Goal: Task Accomplishment & Management: Use online tool/utility

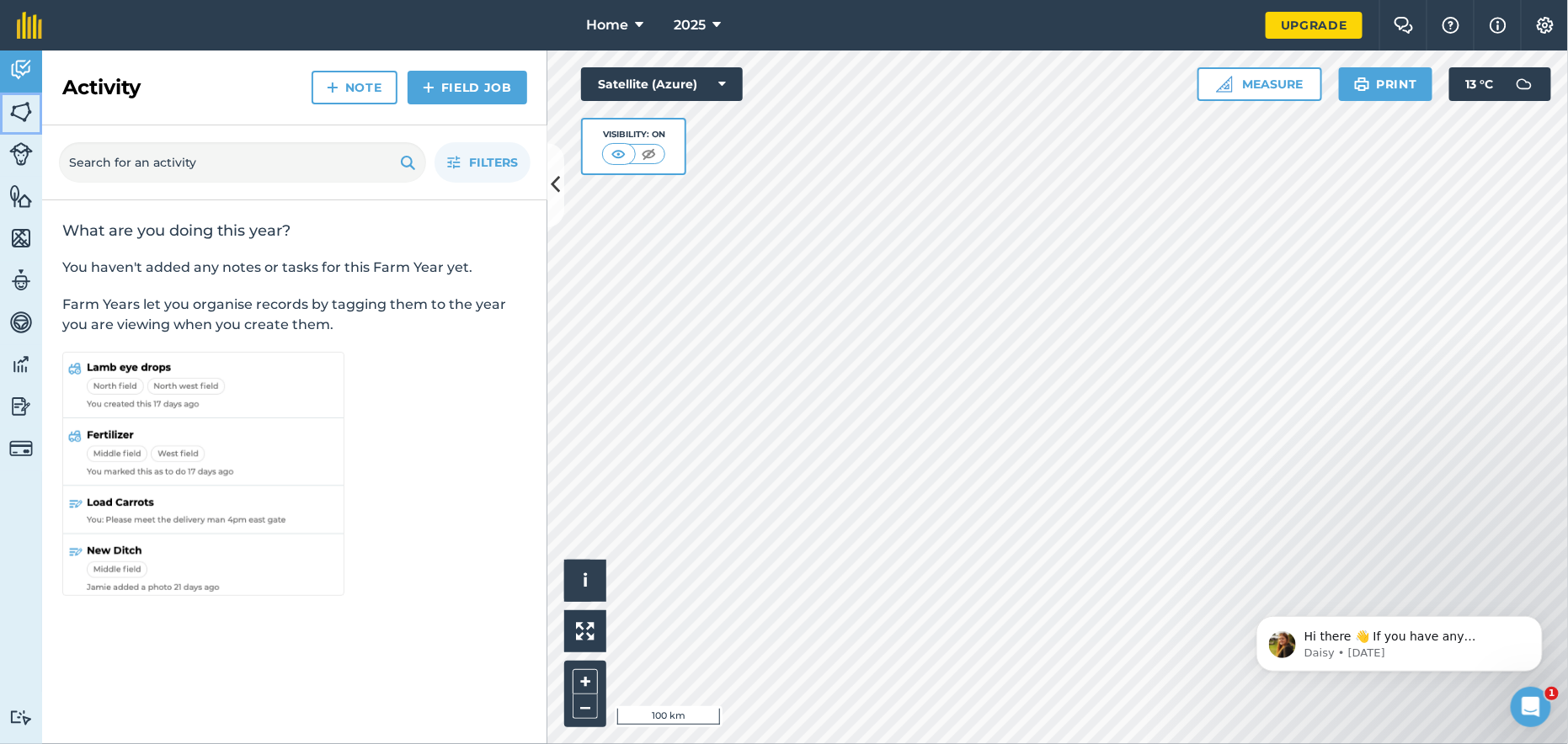
click at [22, 114] on img at bounding box center [21, 112] width 24 height 26
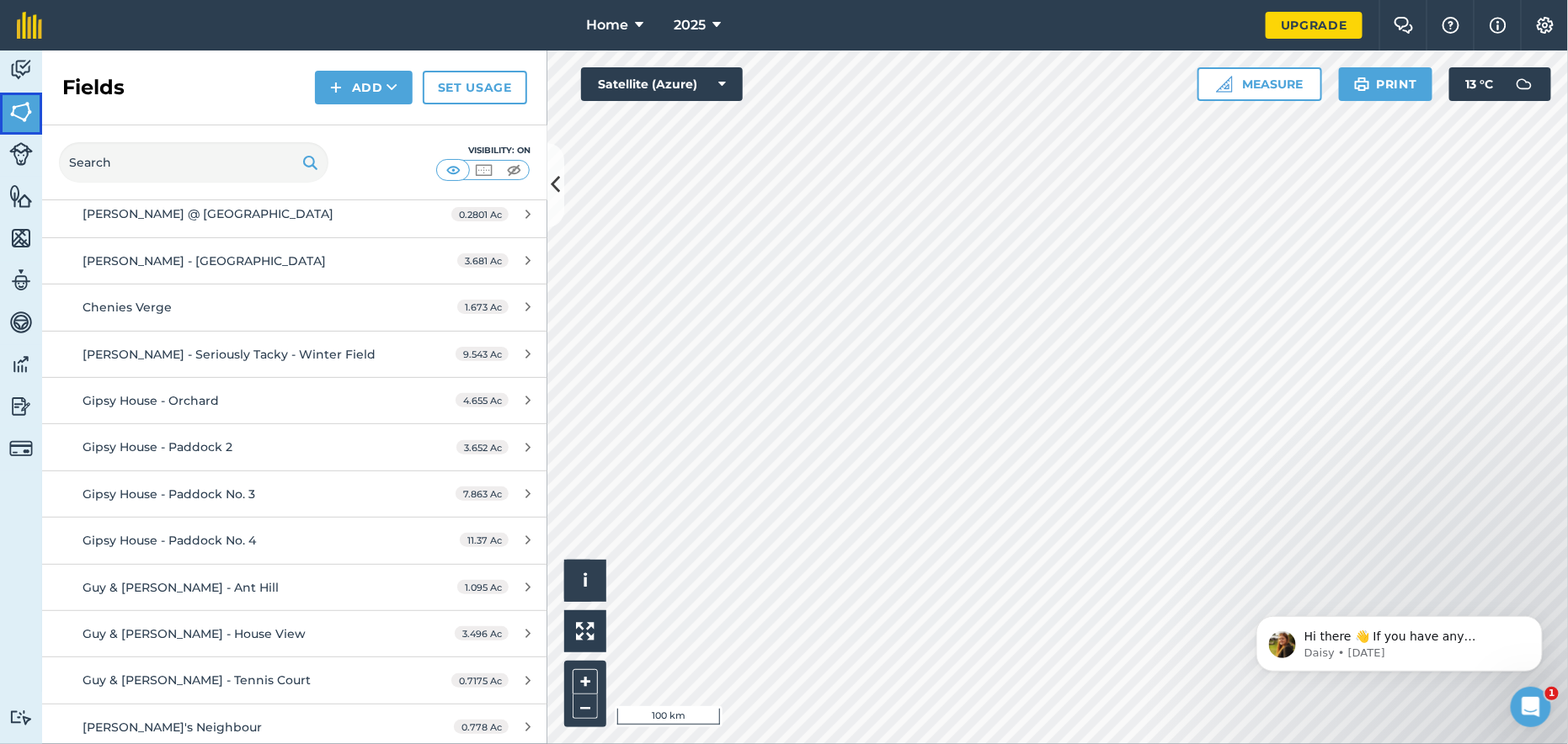
scroll to position [673, 0]
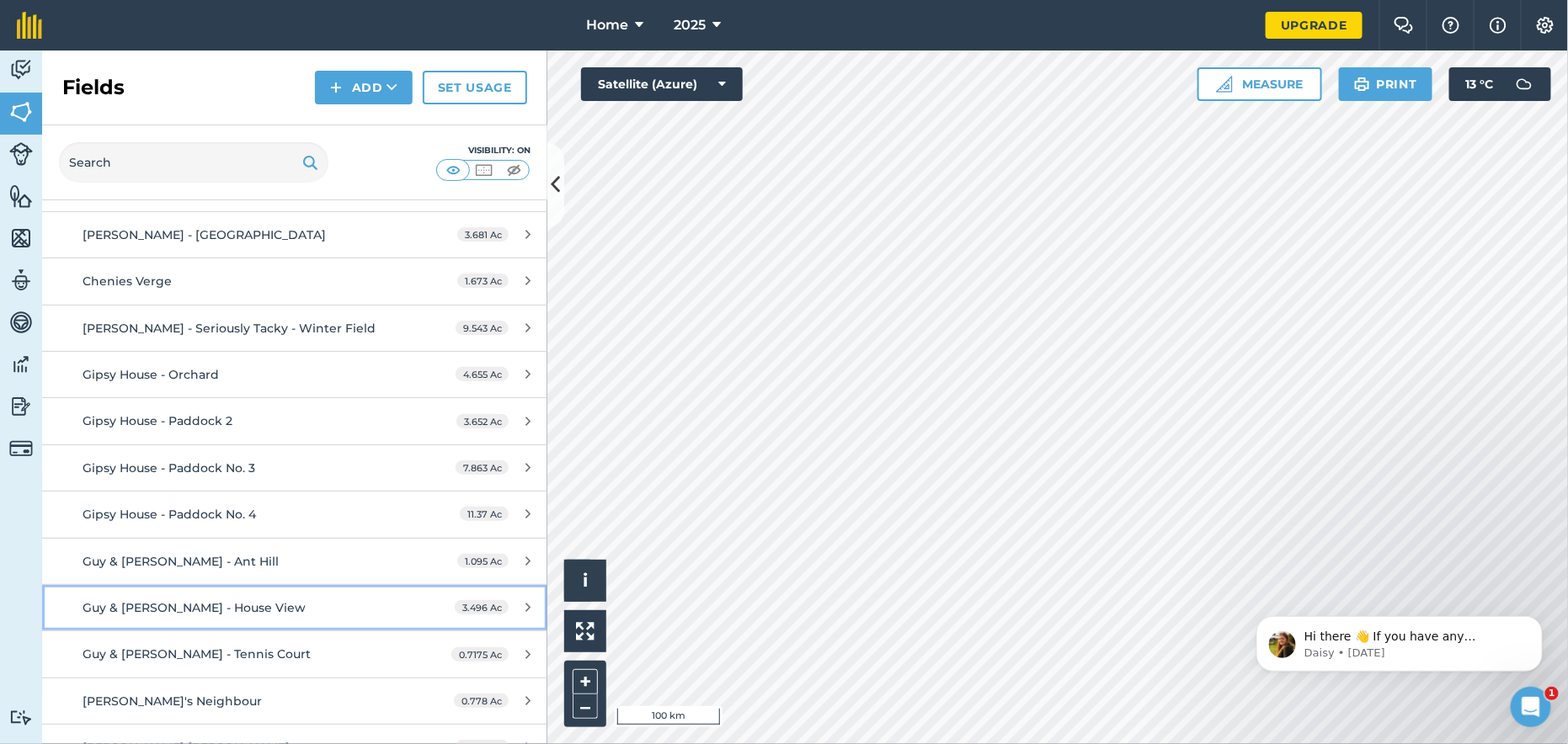
click at [166, 608] on span "Guy & [PERSON_NAME] - House View" at bounding box center [194, 608] width 223 height 15
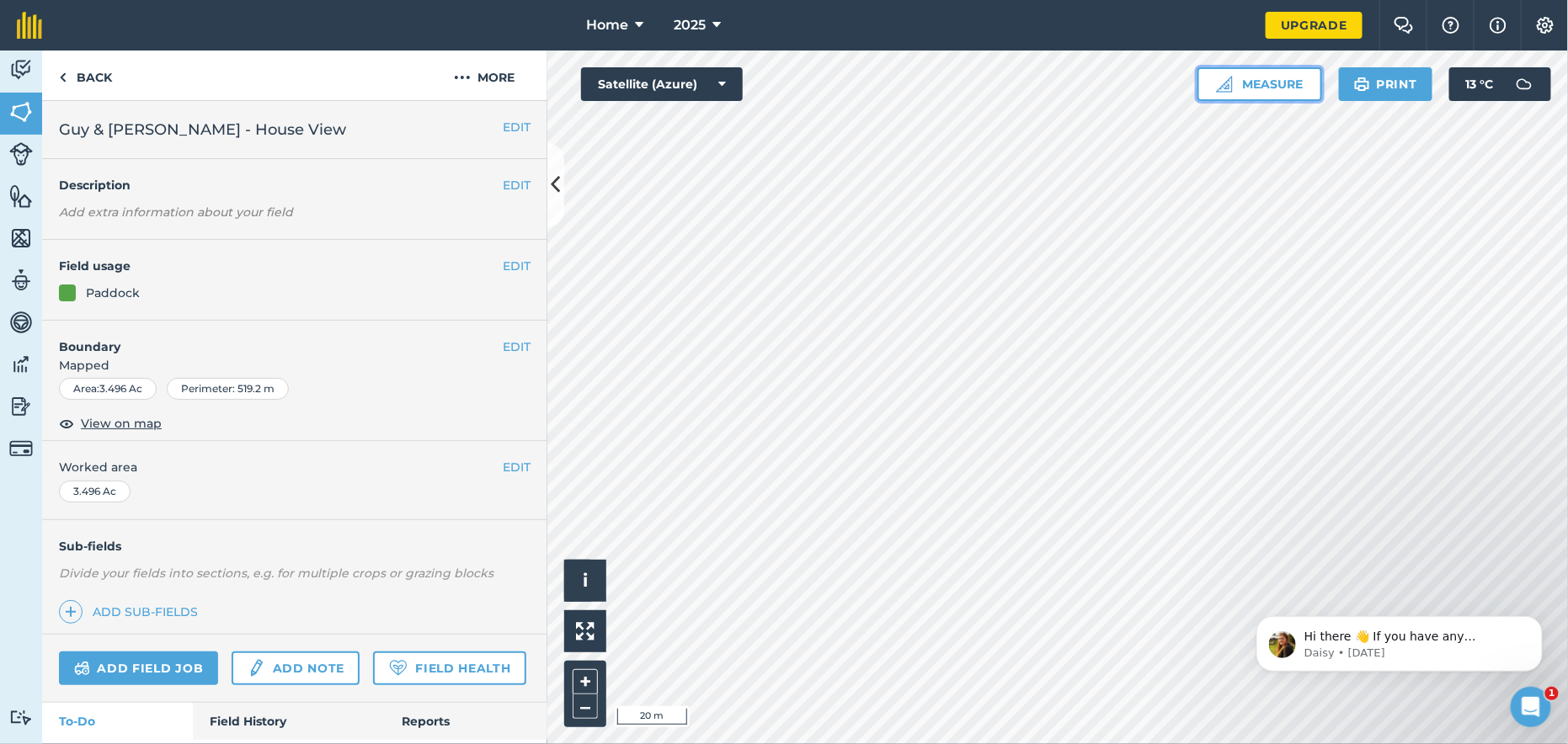
click at [1272, 87] on button "Measure" at bounding box center [1259, 84] width 125 height 34
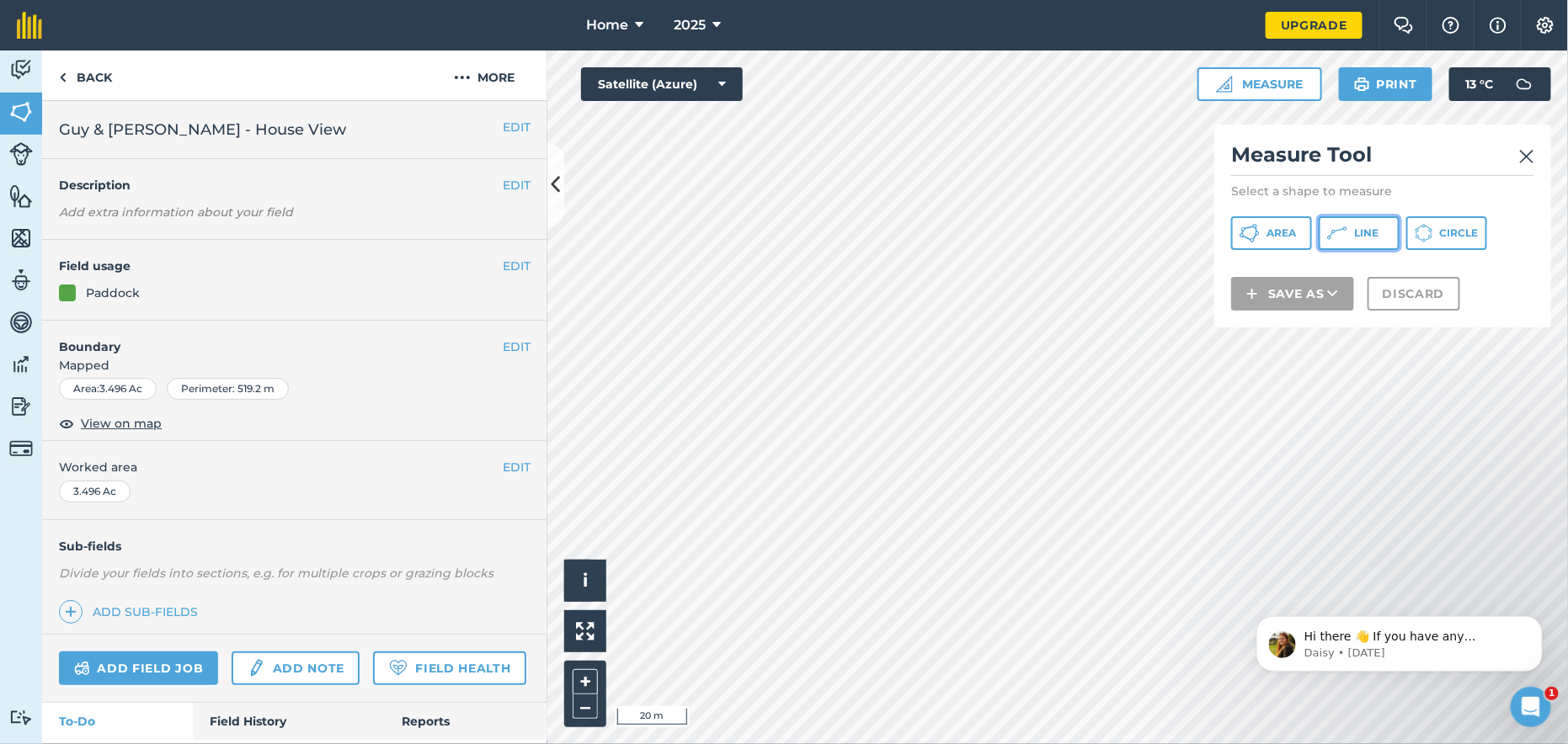
click at [1340, 228] on icon at bounding box center [1336, 233] width 20 height 20
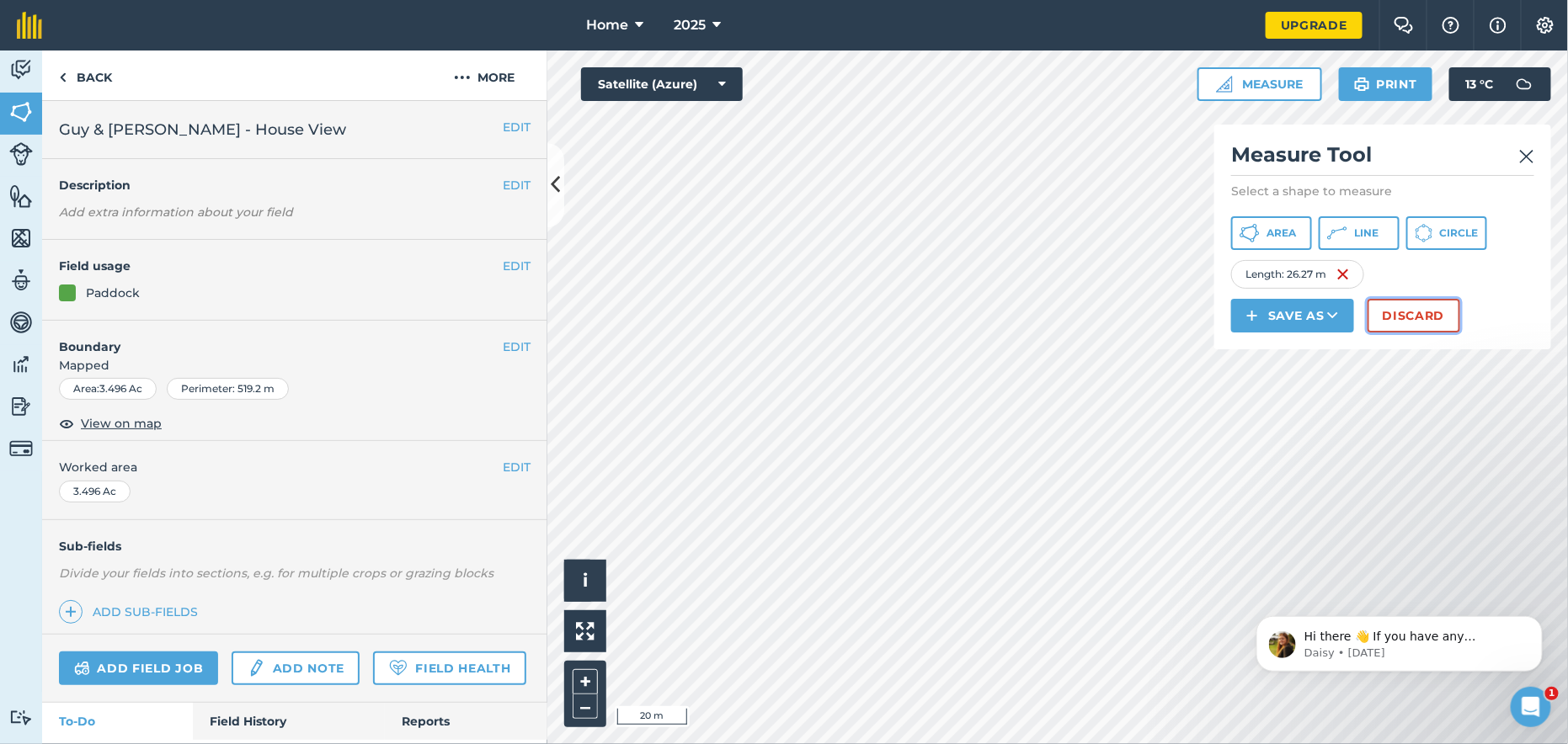
click at [1398, 307] on button "Discard" at bounding box center [1414, 316] width 93 height 34
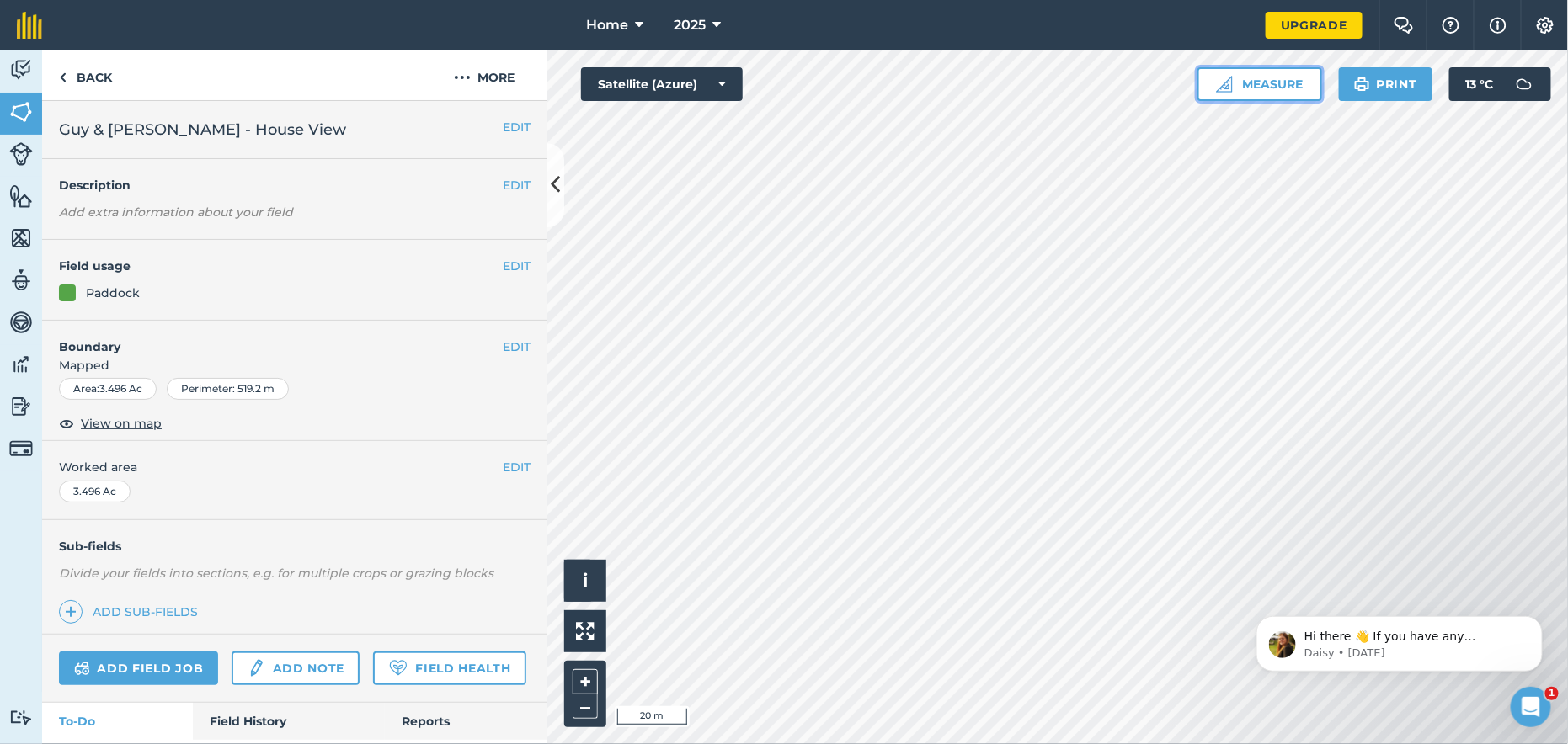
click at [1245, 81] on button "Measure" at bounding box center [1259, 84] width 125 height 34
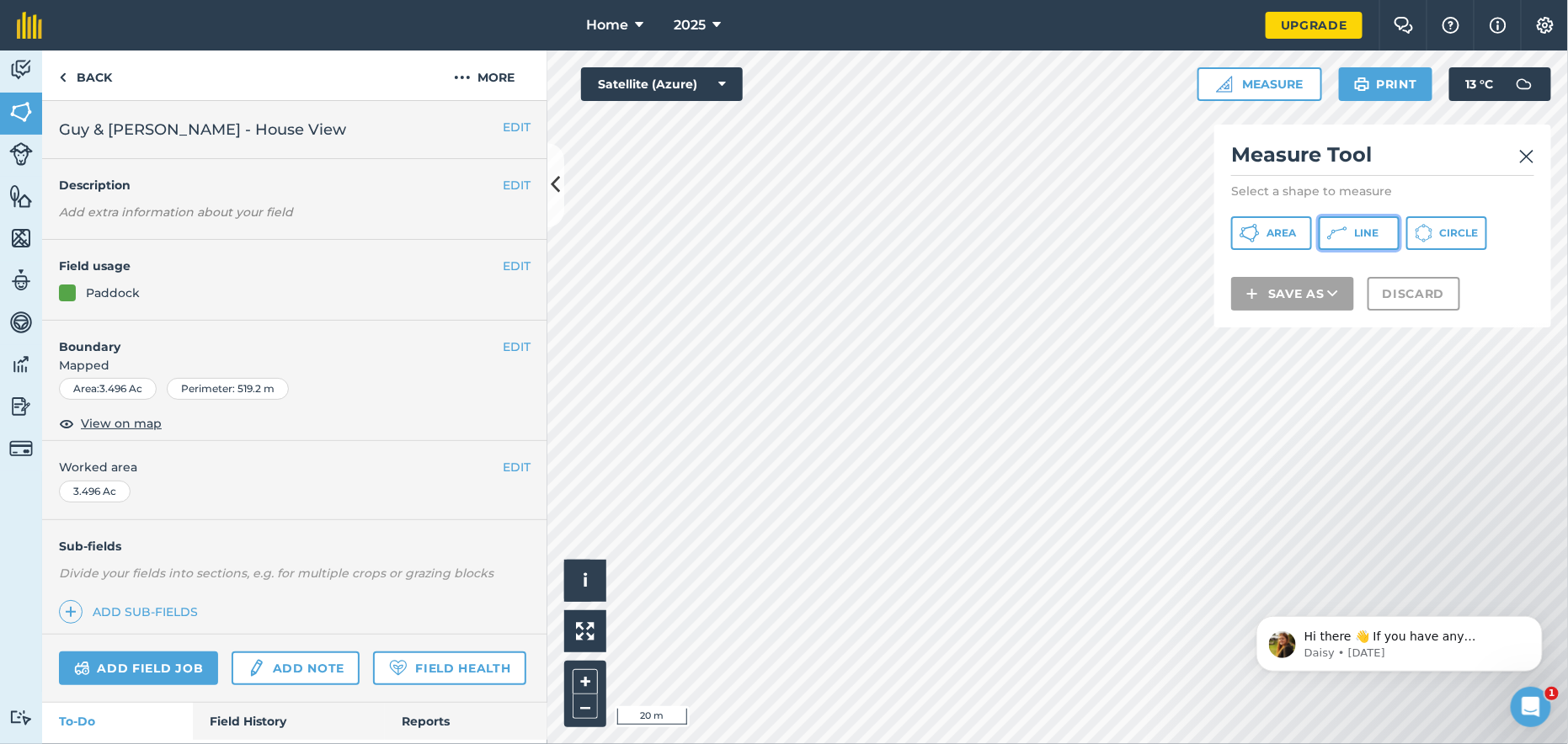
click at [1360, 231] on span "Line" at bounding box center [1366, 233] width 25 height 13
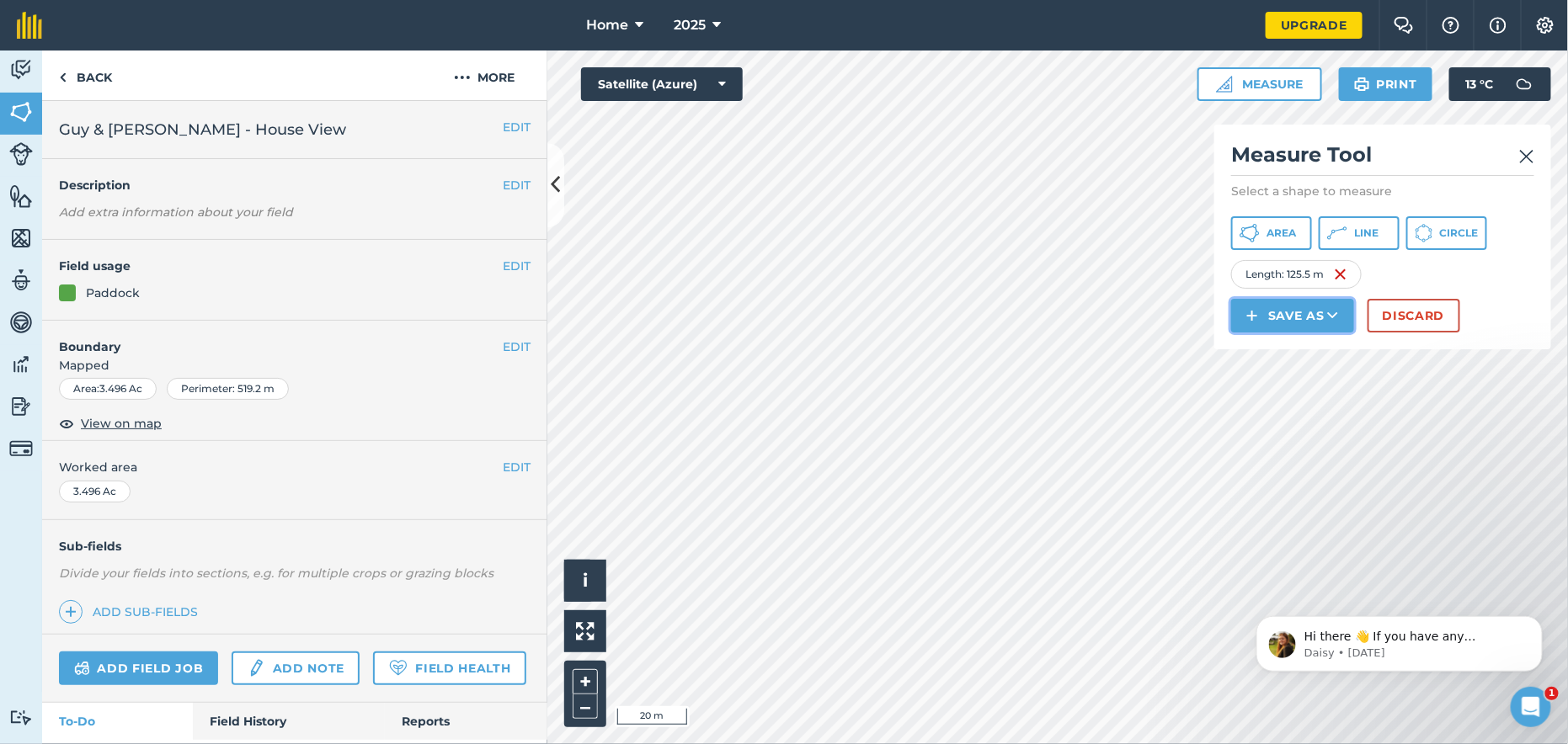
click at [1294, 314] on button "Save as" at bounding box center [1292, 316] width 123 height 34
click at [1292, 384] on link "Feature" at bounding box center [1292, 391] width 117 height 37
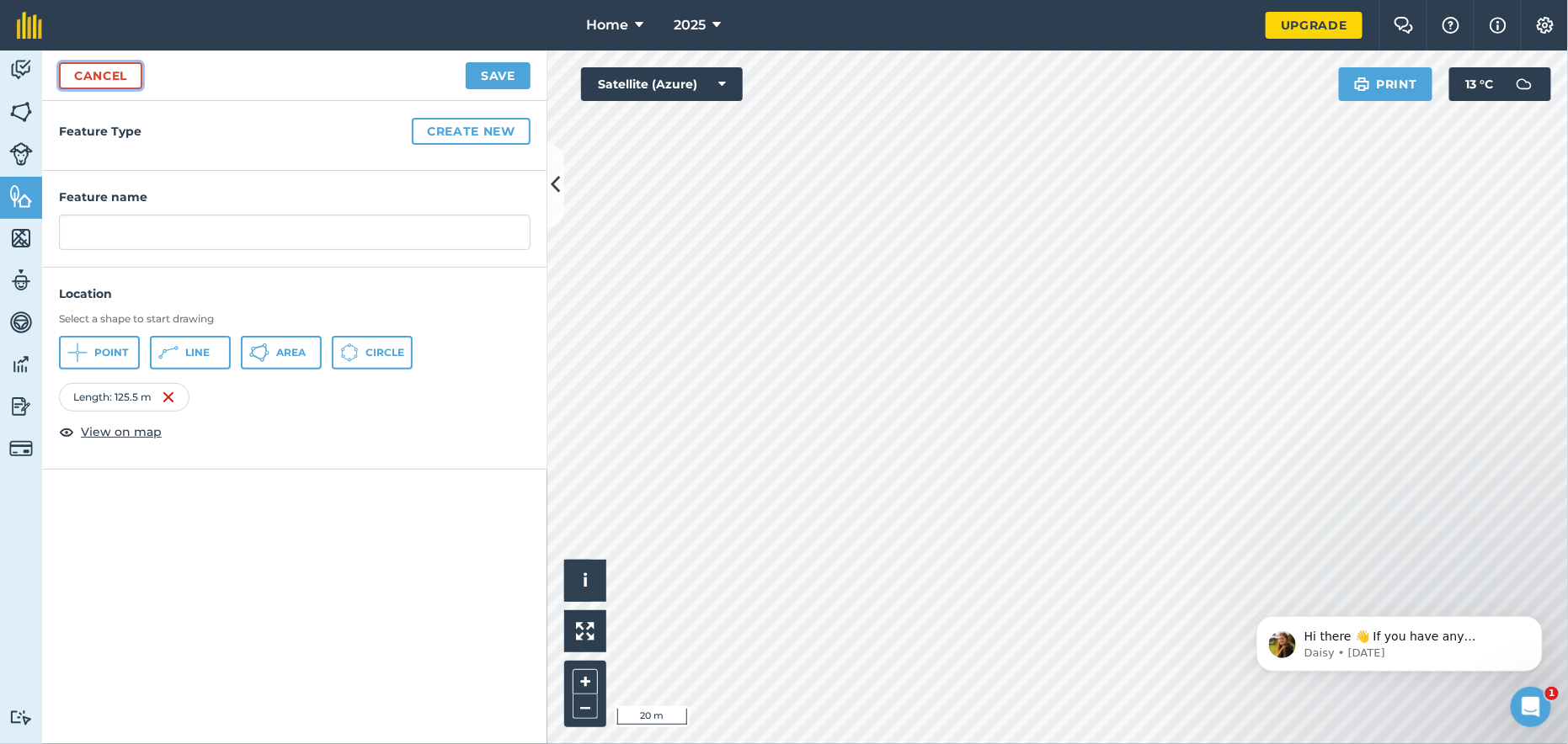
click at [108, 72] on link "Cancel" at bounding box center [100, 76] width 83 height 27
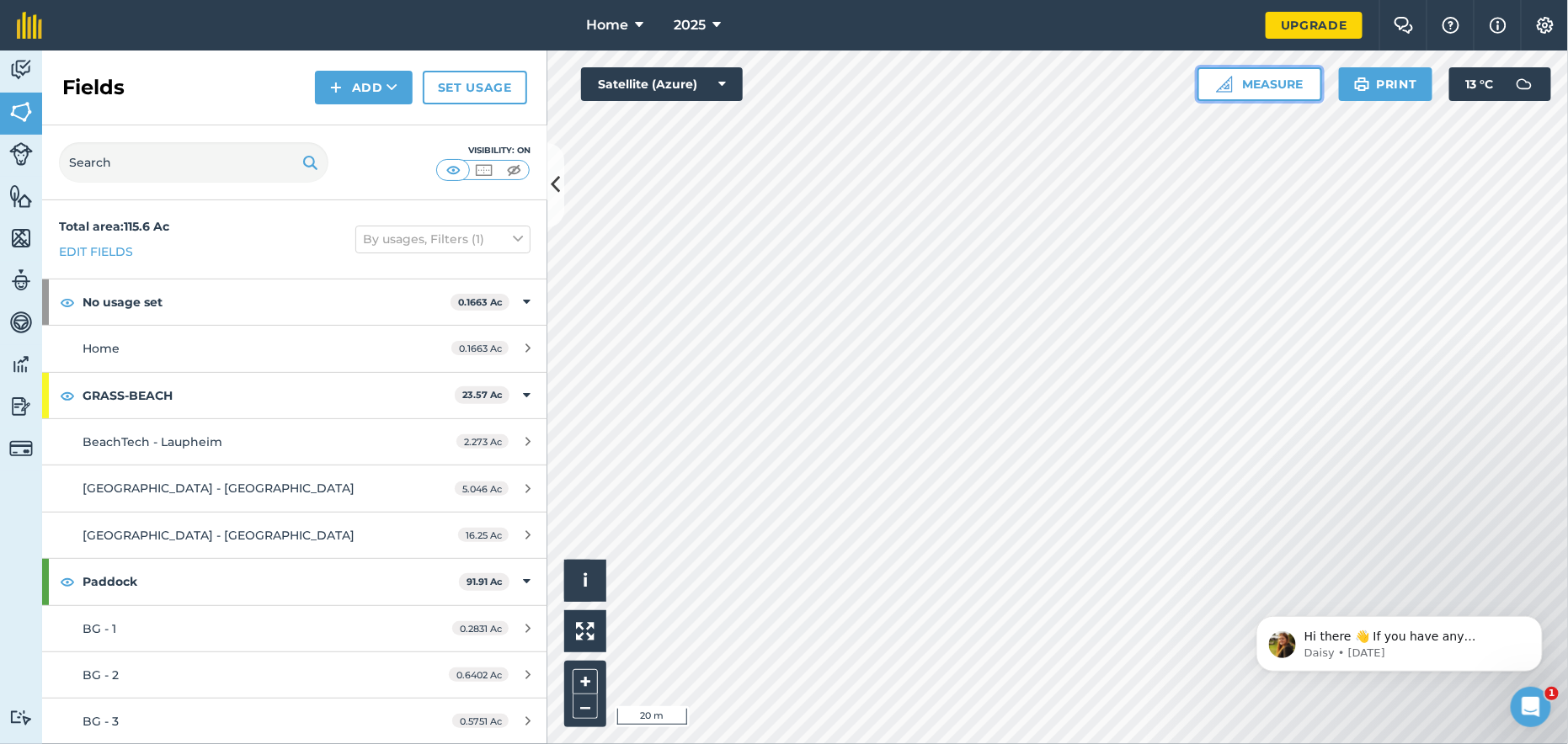
click at [1243, 84] on button "Measure" at bounding box center [1259, 84] width 125 height 34
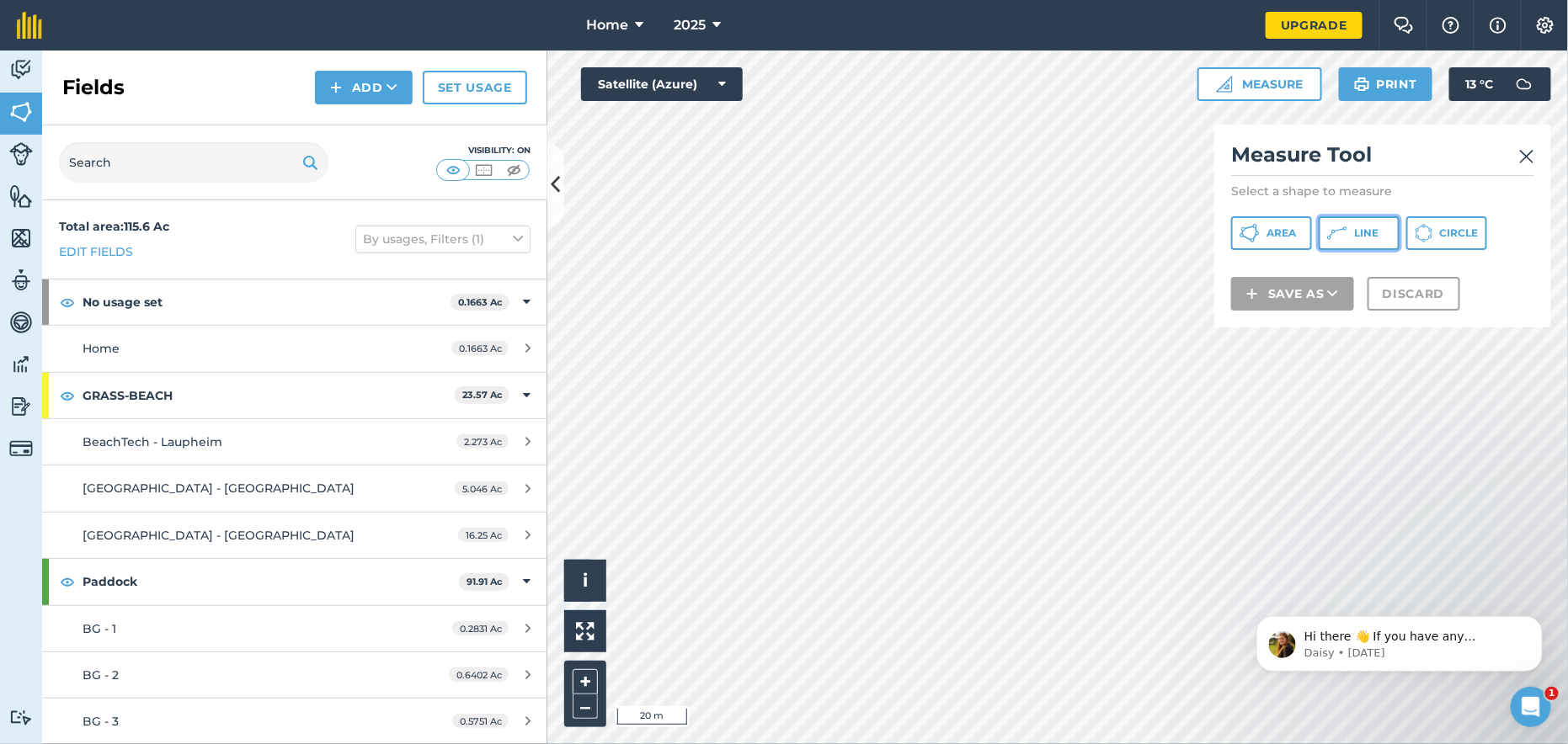
click at [1368, 228] on span "Line" at bounding box center [1366, 233] width 25 height 13
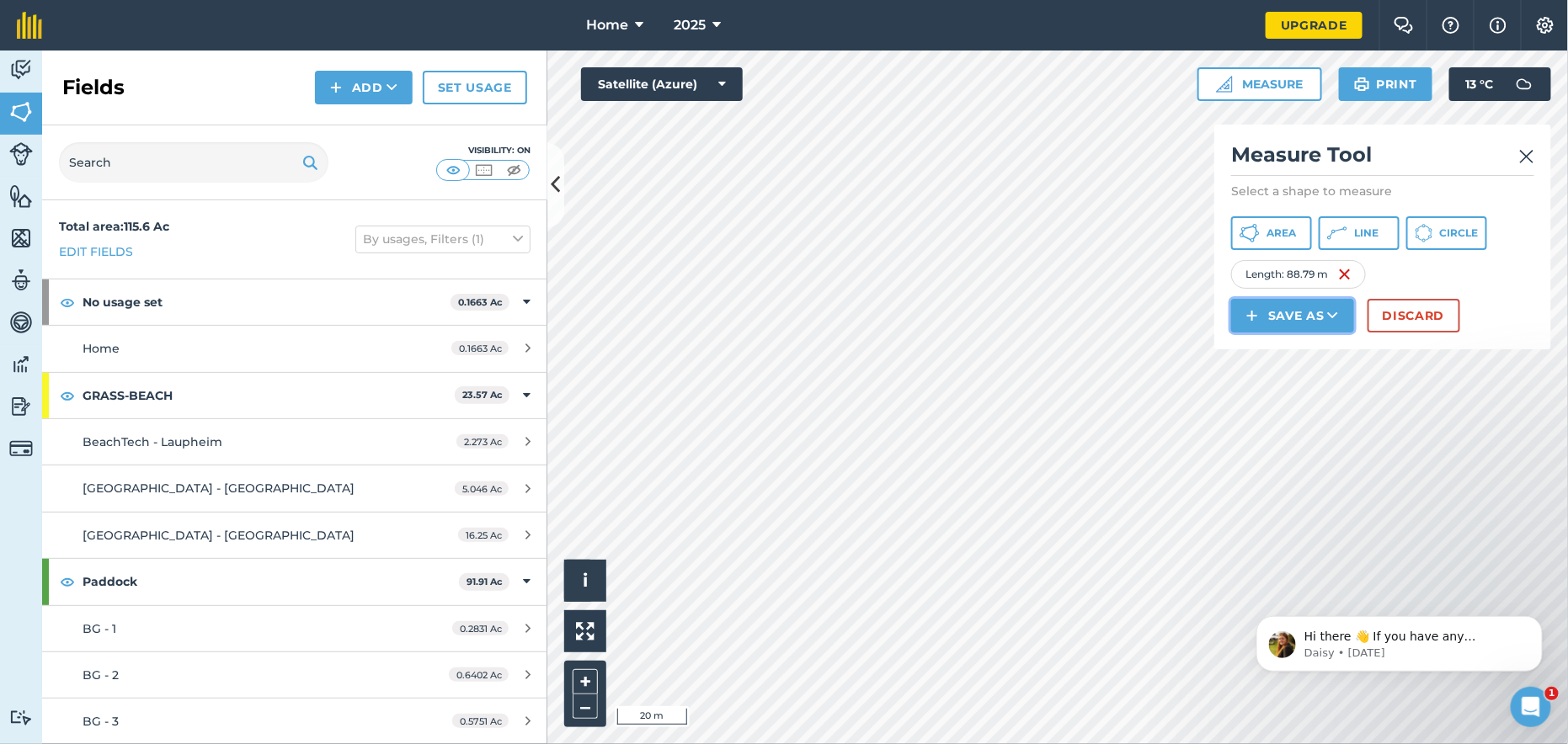
click at [1281, 315] on button "Save as" at bounding box center [1292, 316] width 123 height 34
click at [1283, 430] on link "Note" at bounding box center [1292, 429] width 117 height 37
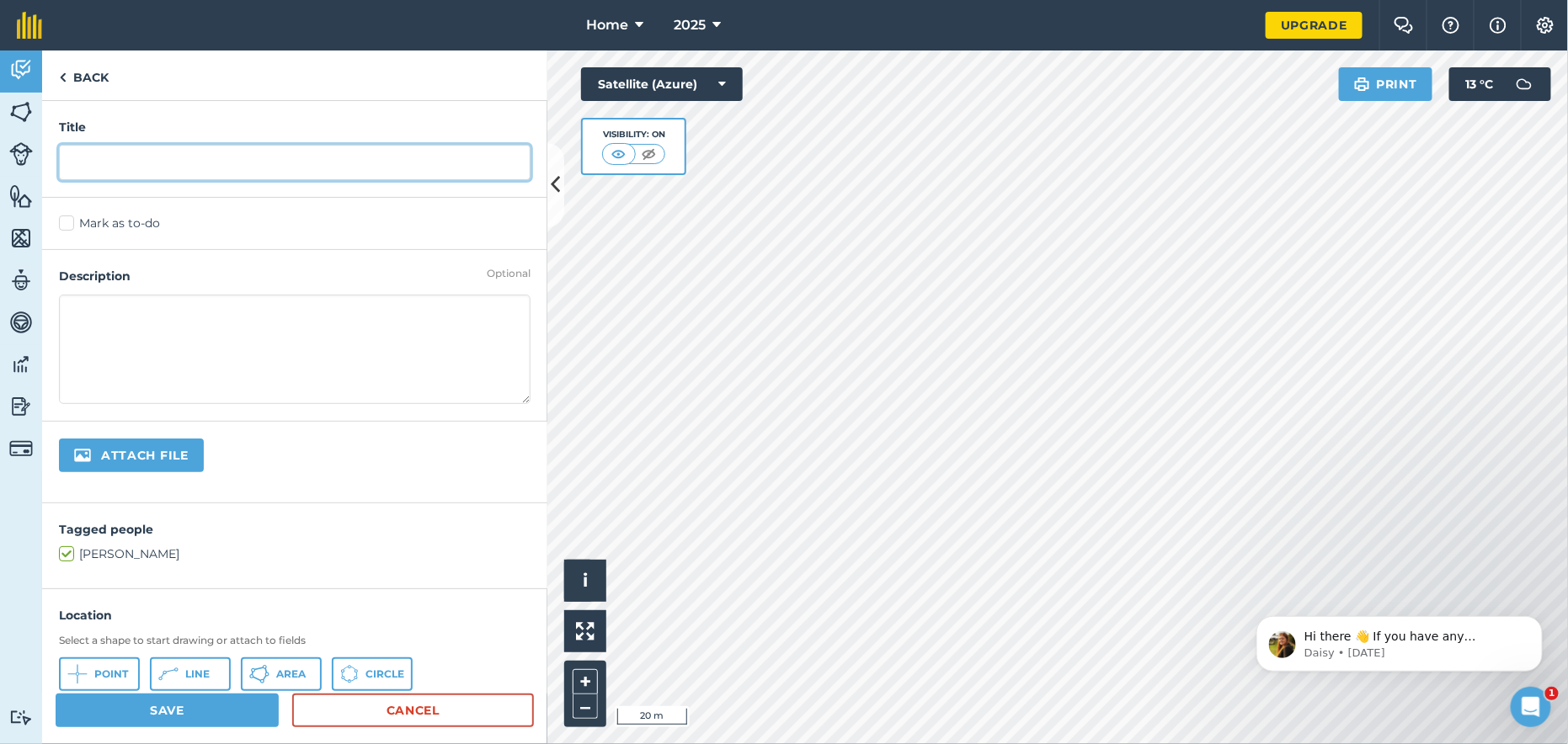
click at [82, 162] on input "text" at bounding box center [294, 162] width 472 height 35
type input "Field measurements"
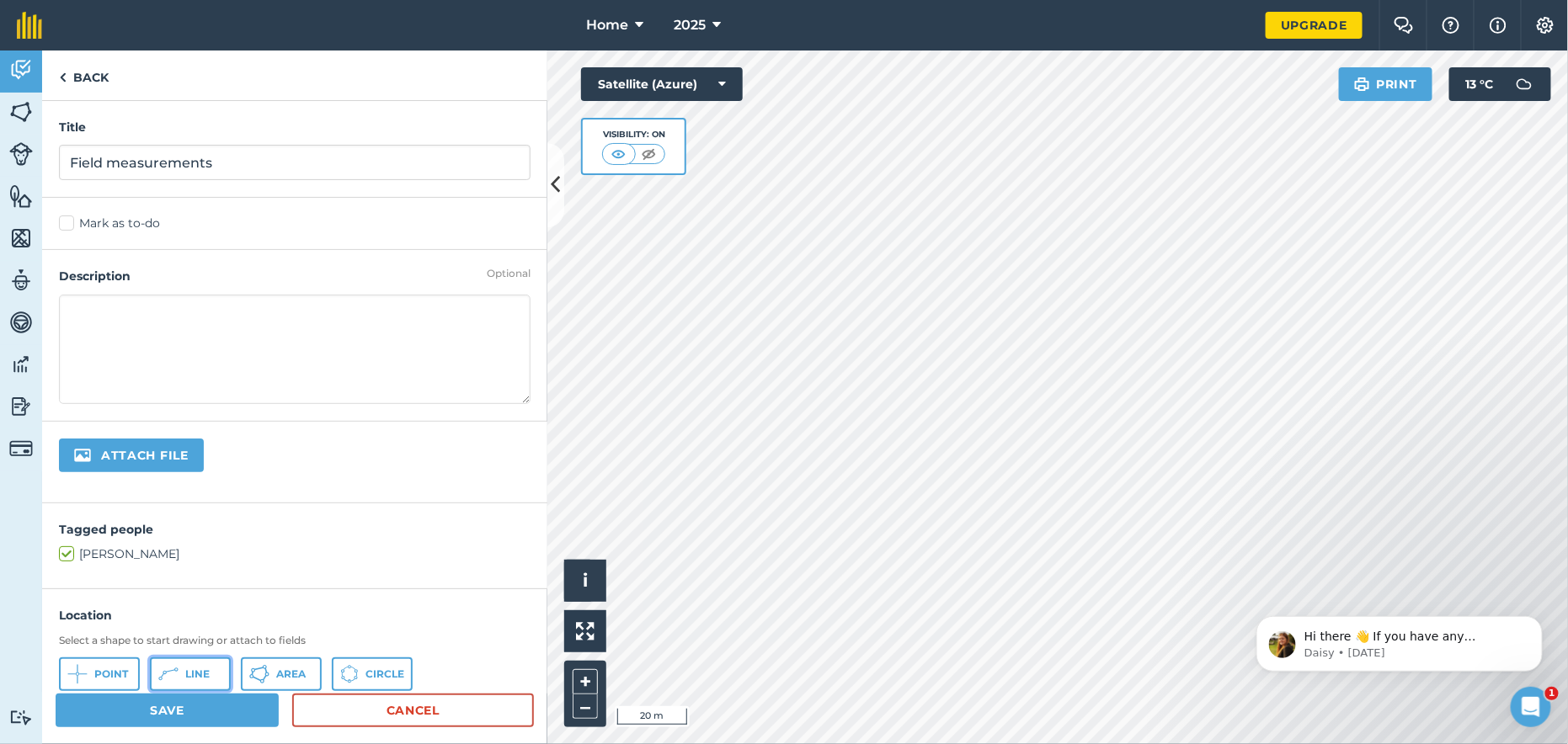
click at [186, 676] on span "Line" at bounding box center [198, 674] width 25 height 13
click at [196, 672] on span "Line" at bounding box center [198, 674] width 25 height 13
click at [281, 669] on span "Area" at bounding box center [291, 674] width 29 height 13
click at [368, 678] on span "Circle" at bounding box center [384, 674] width 39 height 13
drag, startPoint x: 885, startPoint y: 474, endPoint x: 177, endPoint y: 672, distance: 735.2
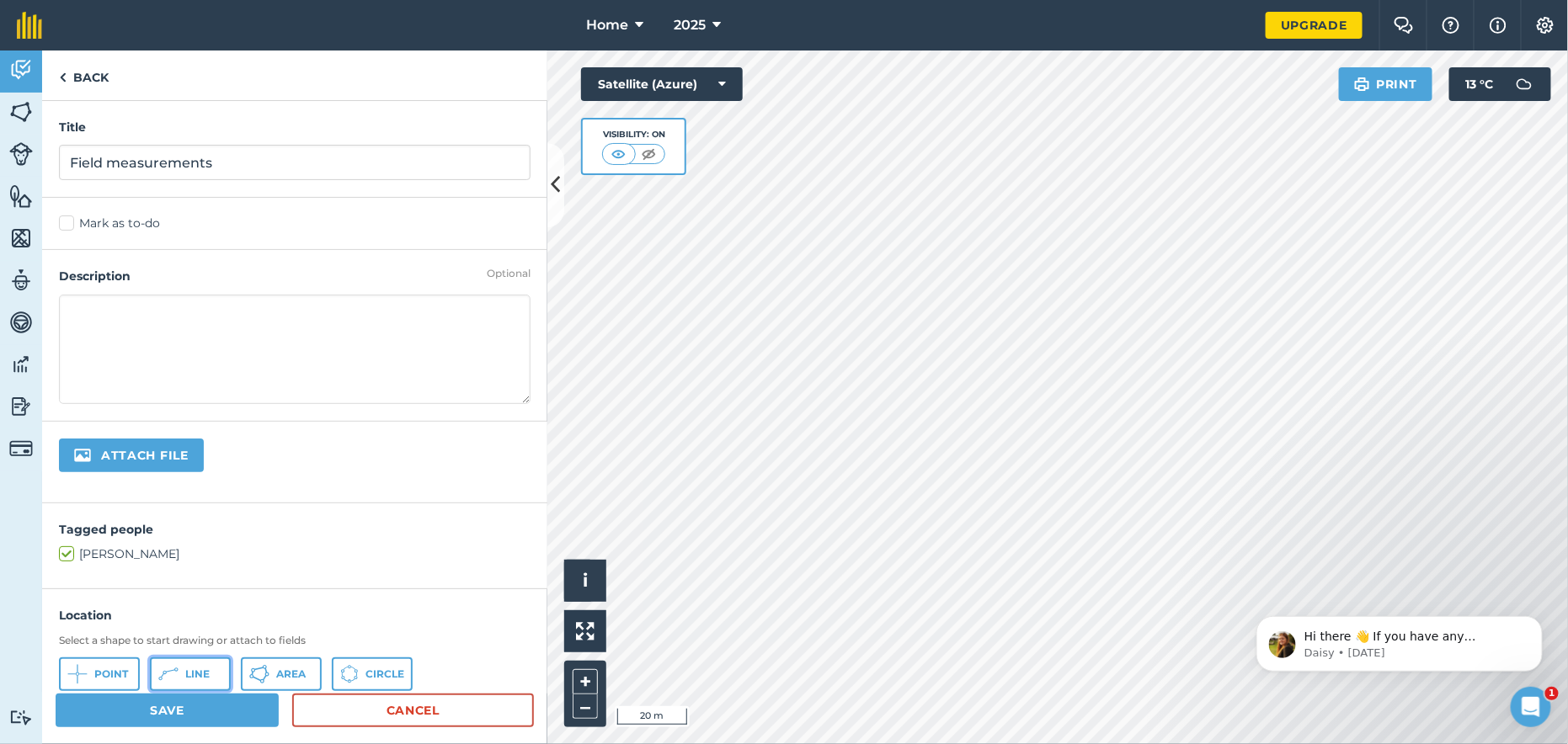
click at [177, 672] on icon at bounding box center [168, 674] width 20 height 20
click at [161, 714] on button "Save" at bounding box center [168, 711] width 223 height 34
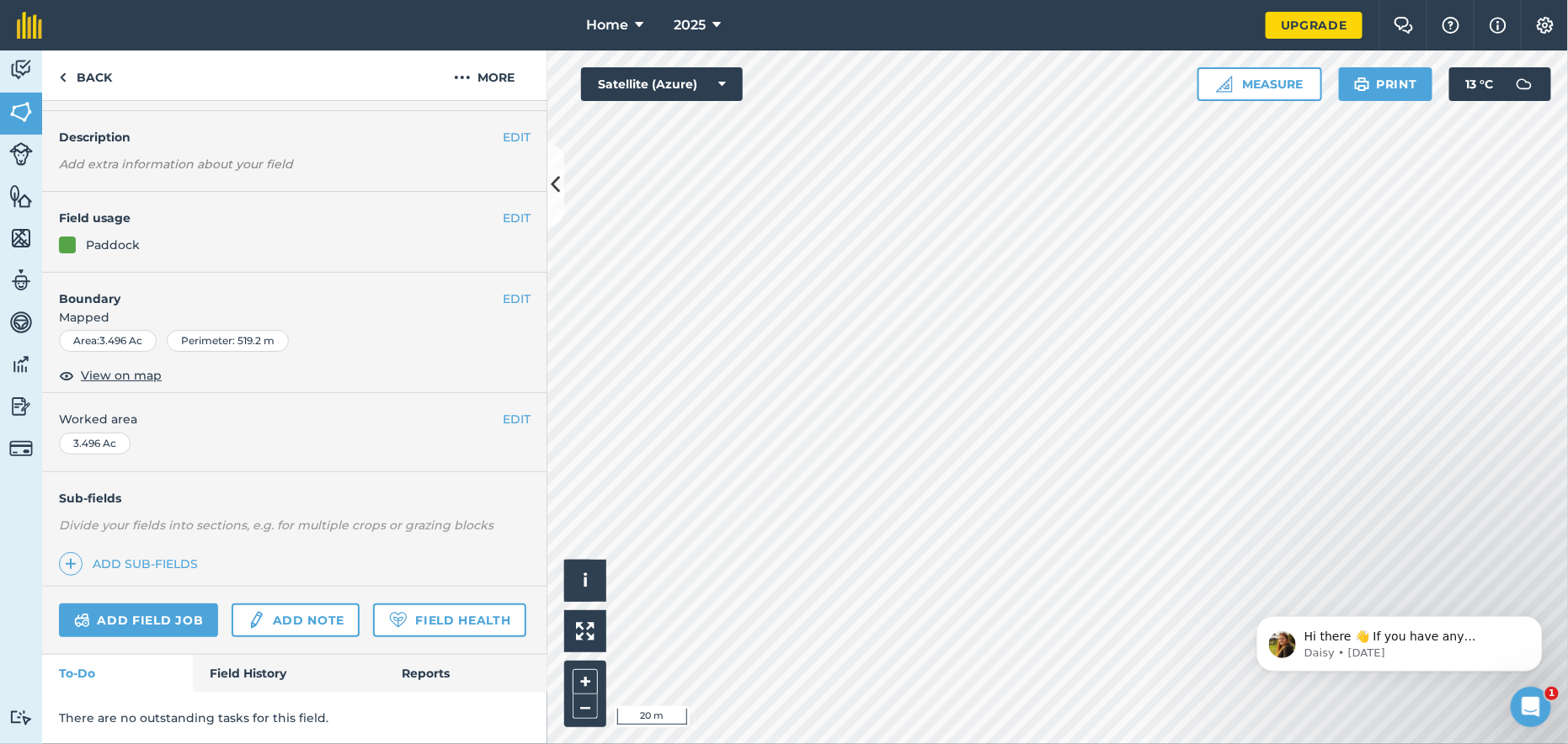
scroll to position [92, 0]
click at [24, 158] on img at bounding box center [21, 153] width 24 height 24
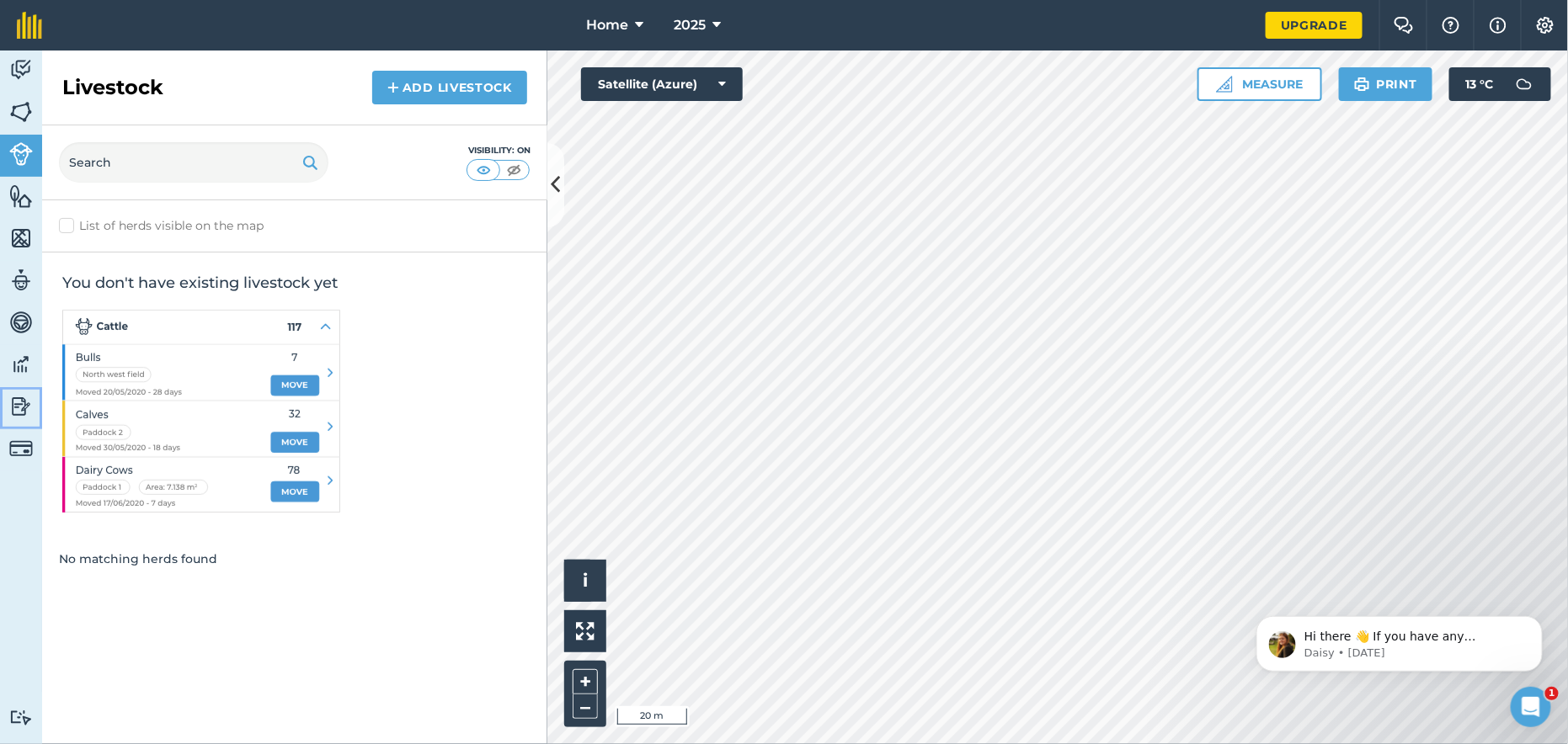
click at [12, 414] on img at bounding box center [21, 406] width 24 height 26
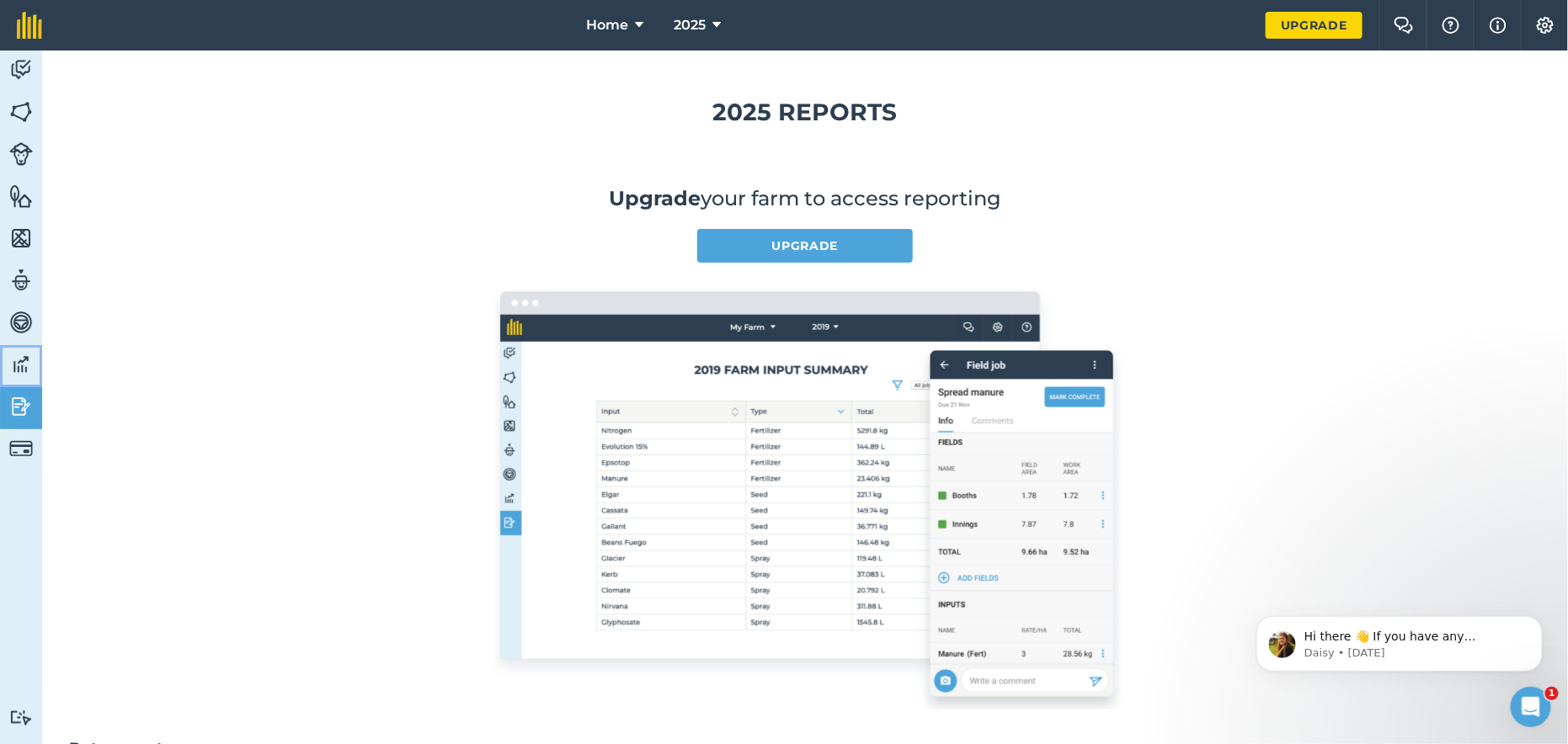
click at [23, 361] on img at bounding box center [21, 364] width 24 height 26
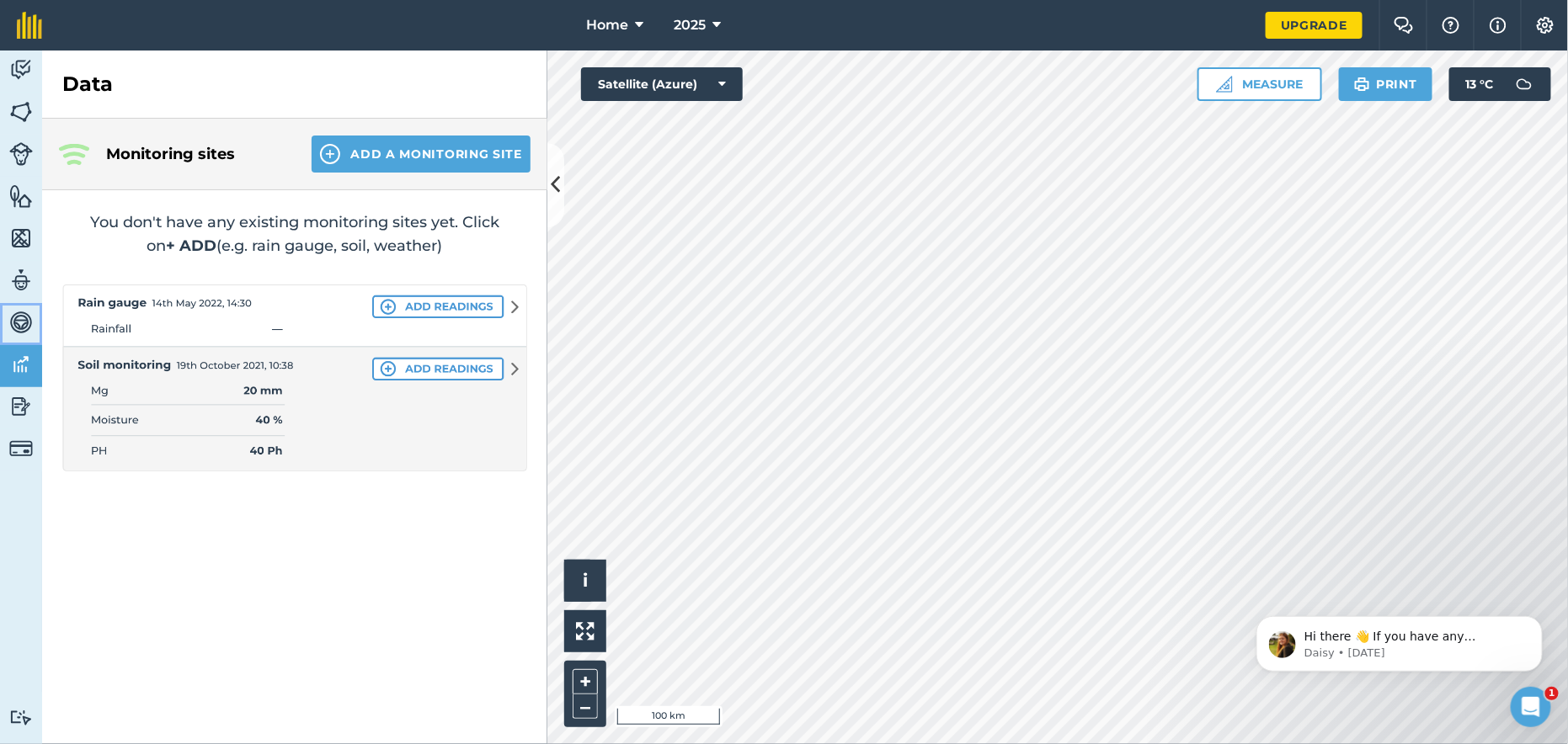
click at [18, 328] on img at bounding box center [21, 322] width 24 height 26
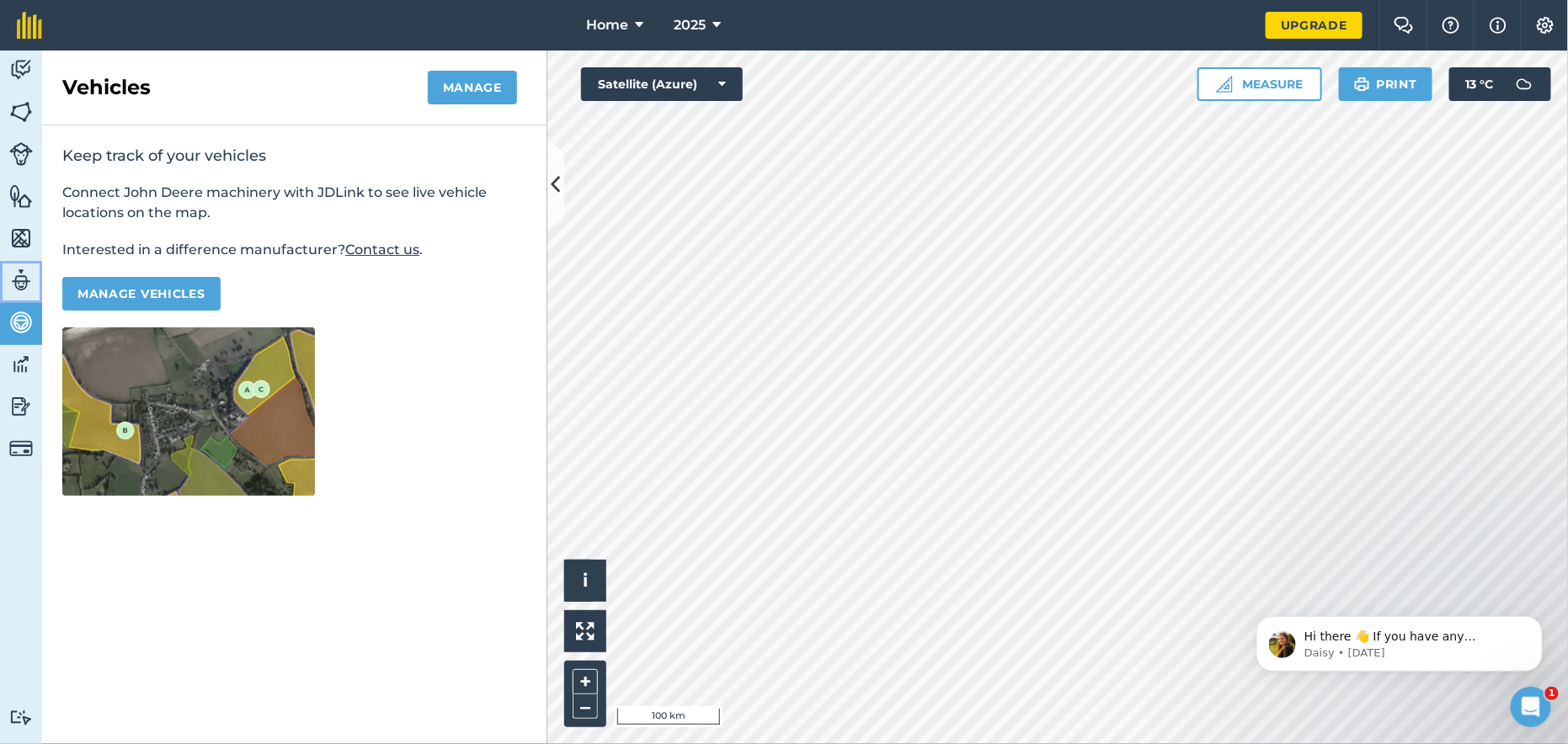
click at [18, 286] on img at bounding box center [21, 280] width 24 height 26
select select "MEMBER"
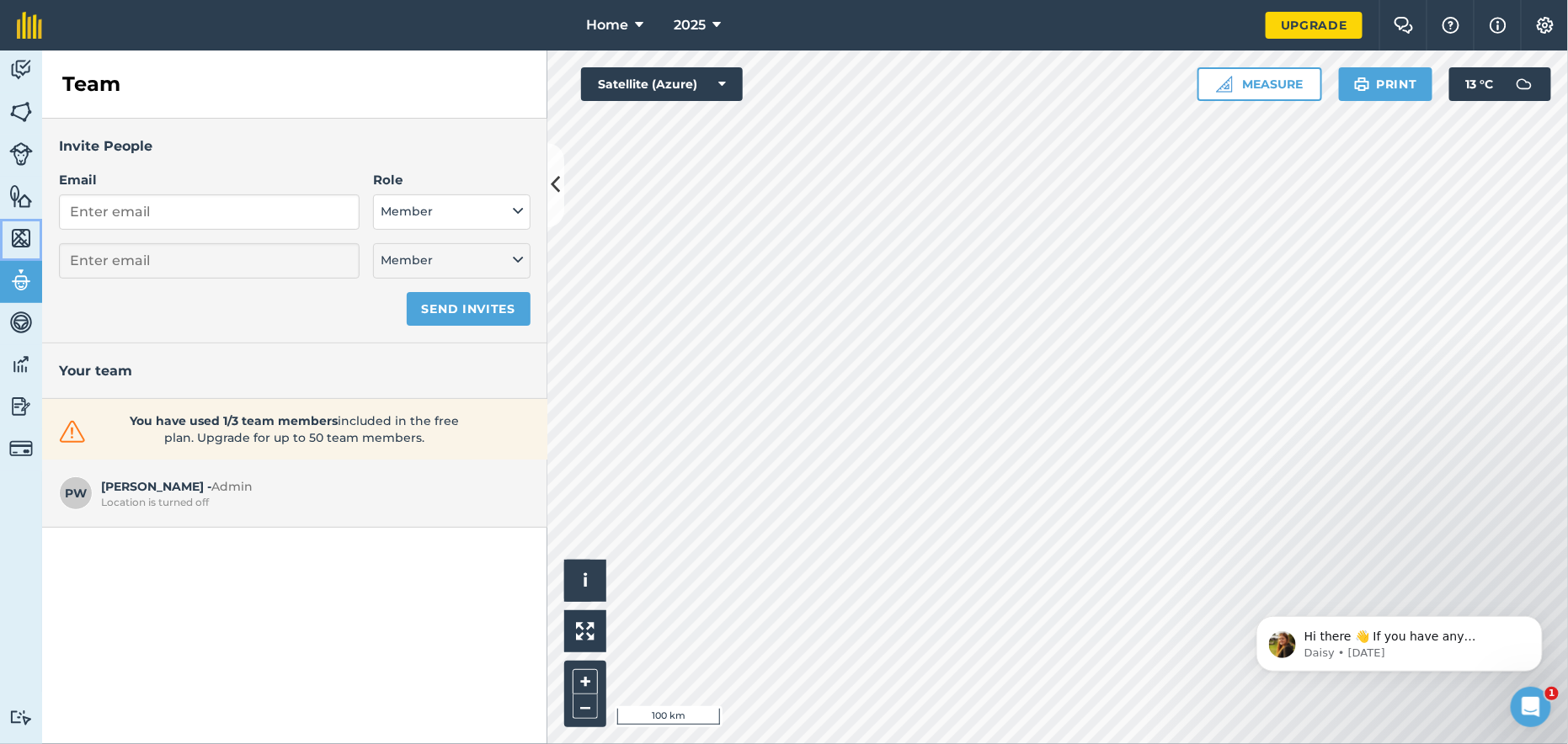
click at [18, 235] on img at bounding box center [21, 238] width 24 height 26
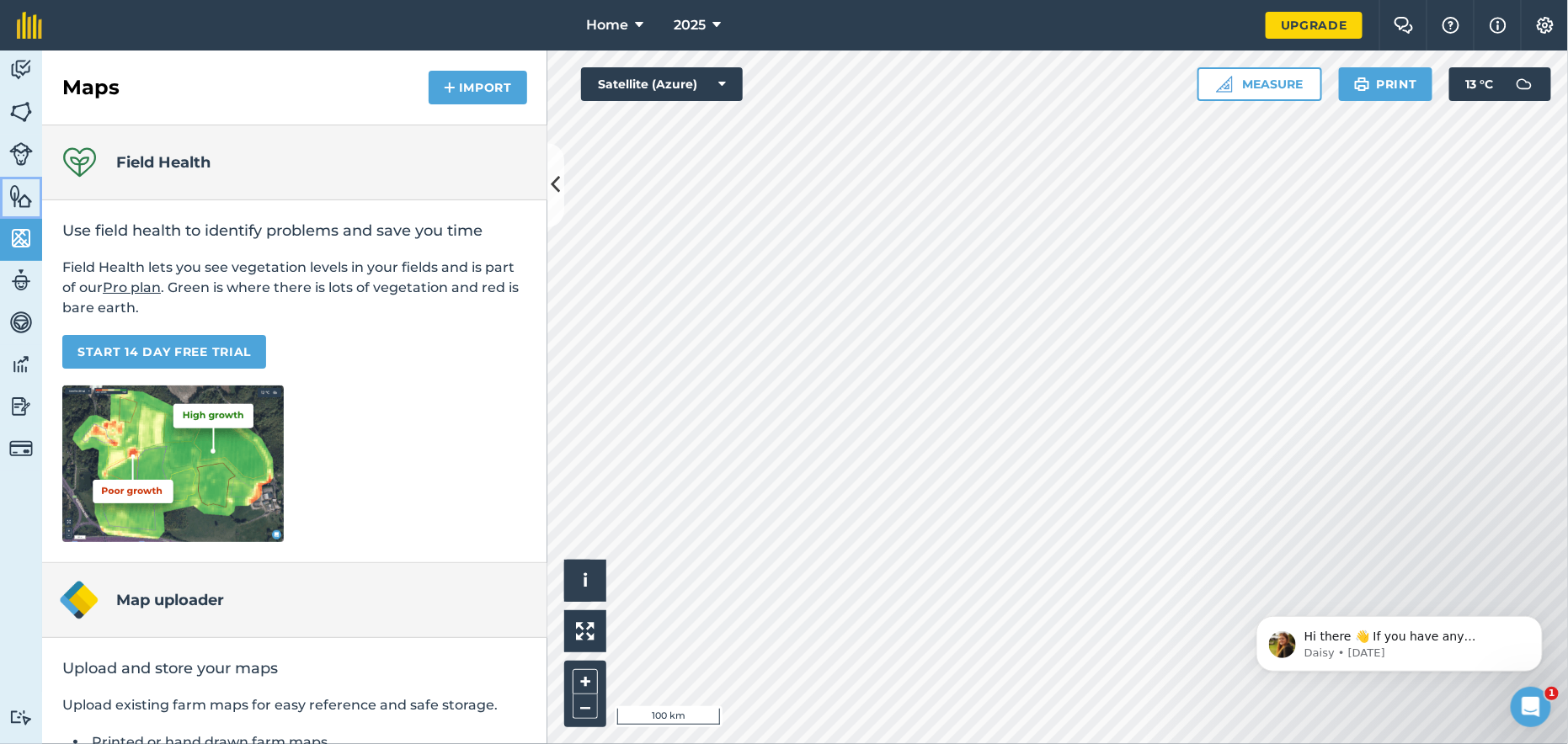
click at [18, 196] on img at bounding box center [21, 196] width 24 height 26
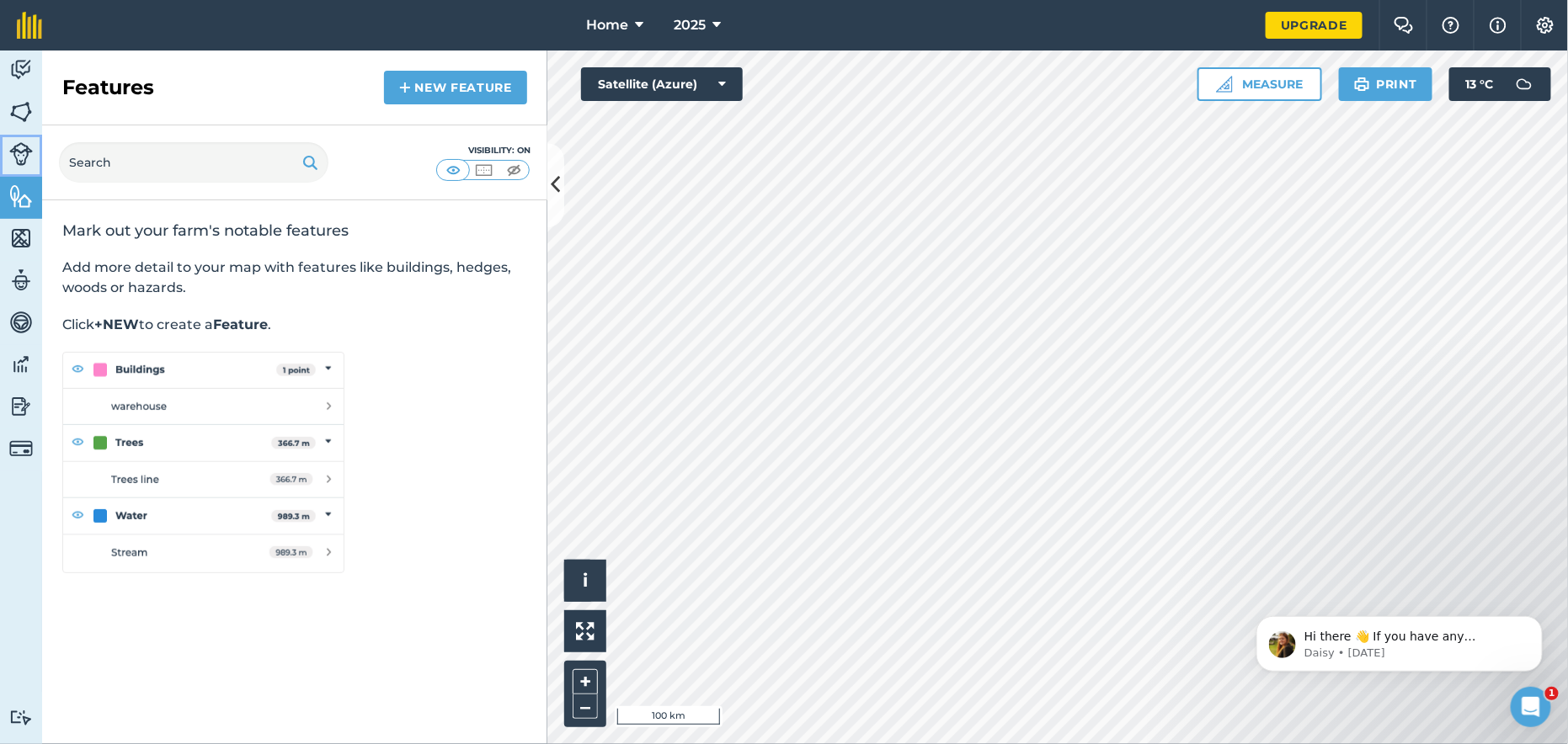
click at [18, 148] on img at bounding box center [21, 153] width 24 height 24
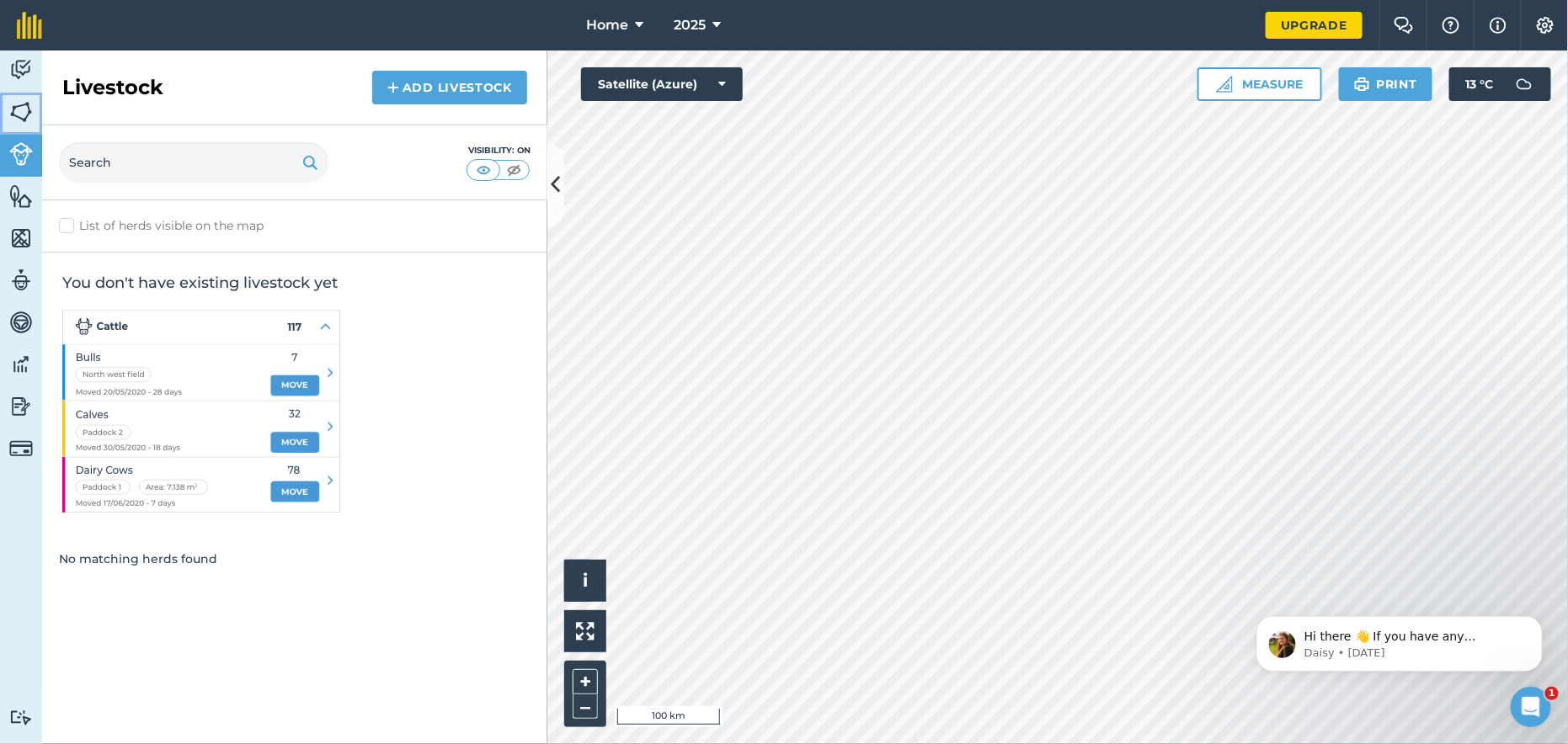
click at [18, 113] on img at bounding box center [21, 112] width 24 height 26
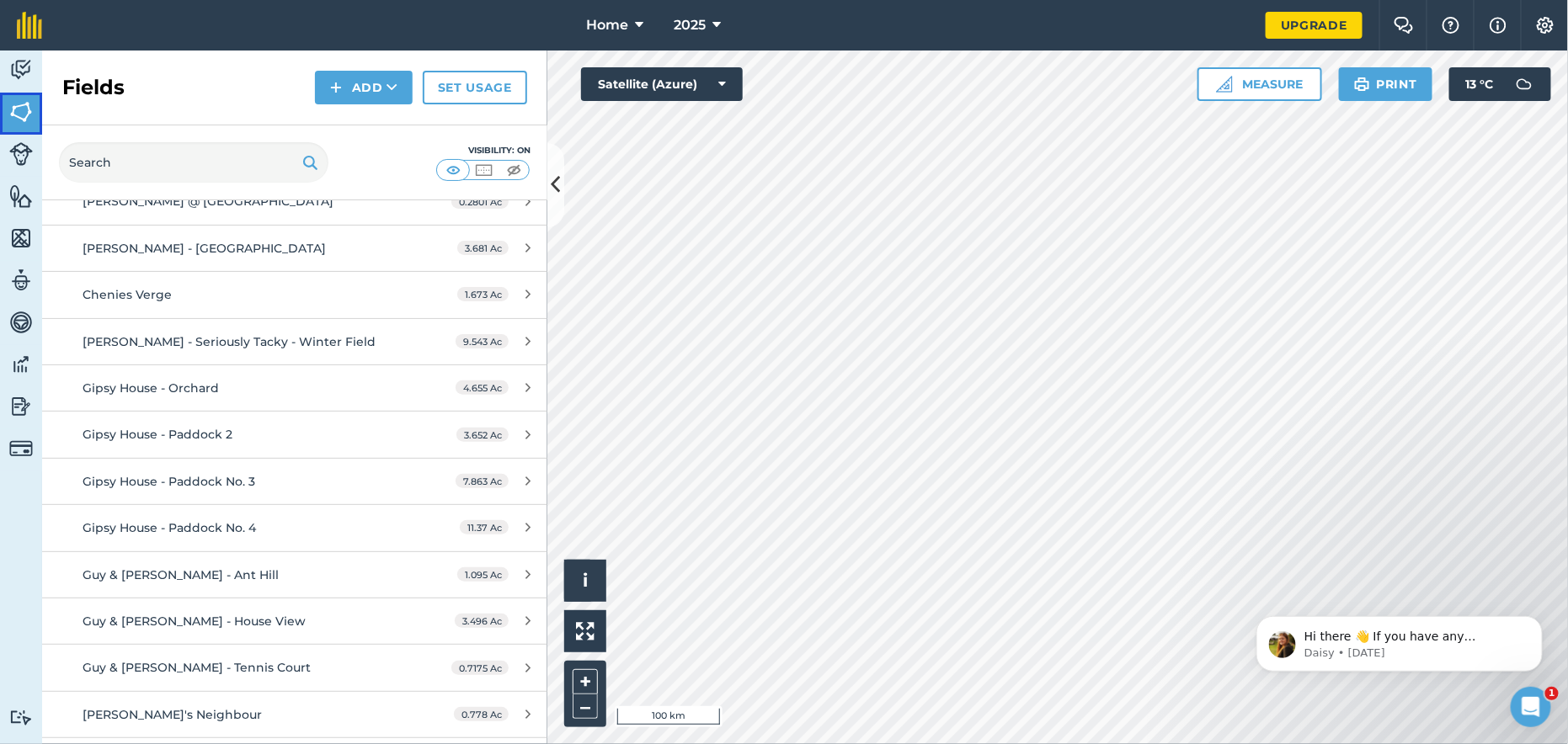
scroll to position [757, 0]
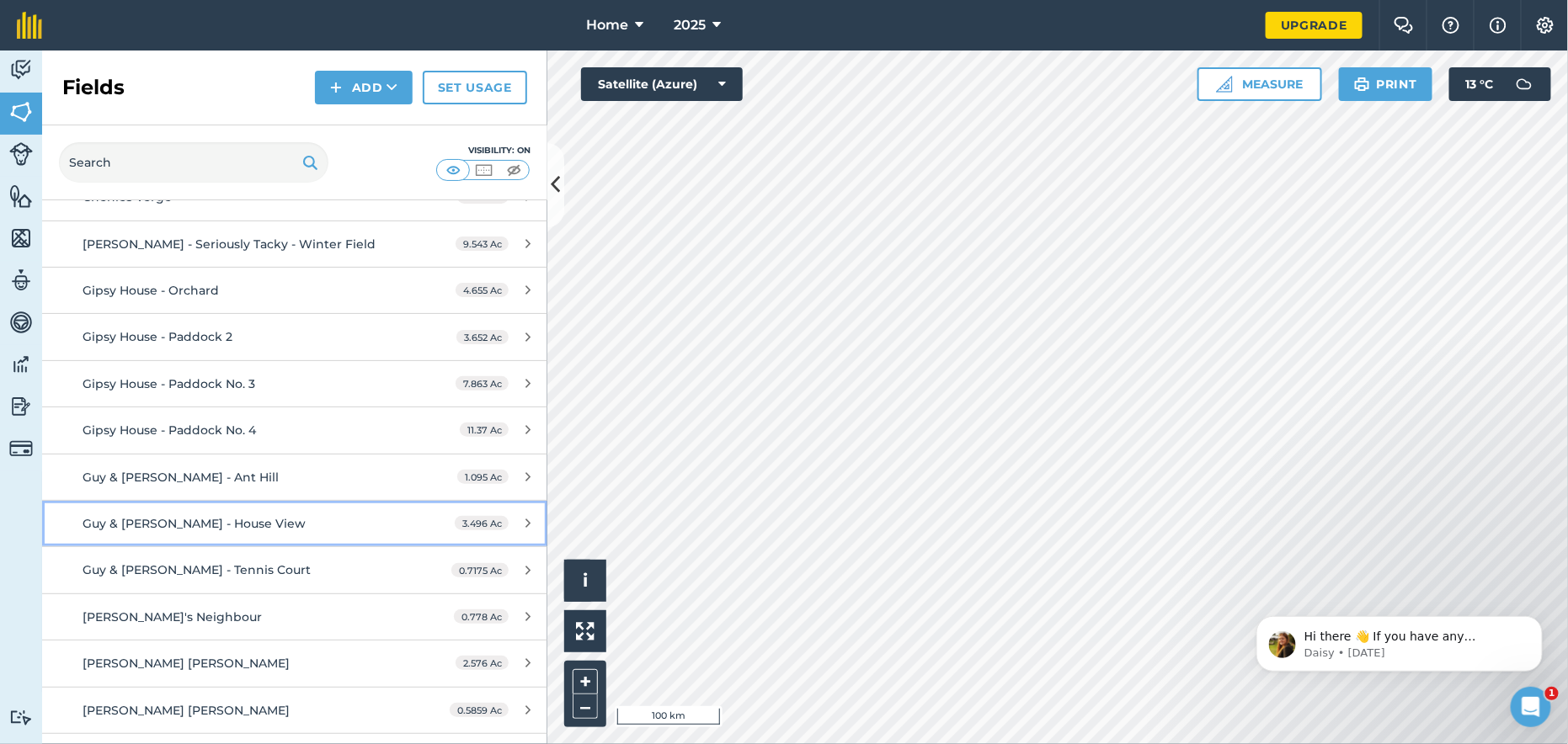
click at [193, 516] on span "Guy & [PERSON_NAME] - House View" at bounding box center [194, 523] width 223 height 15
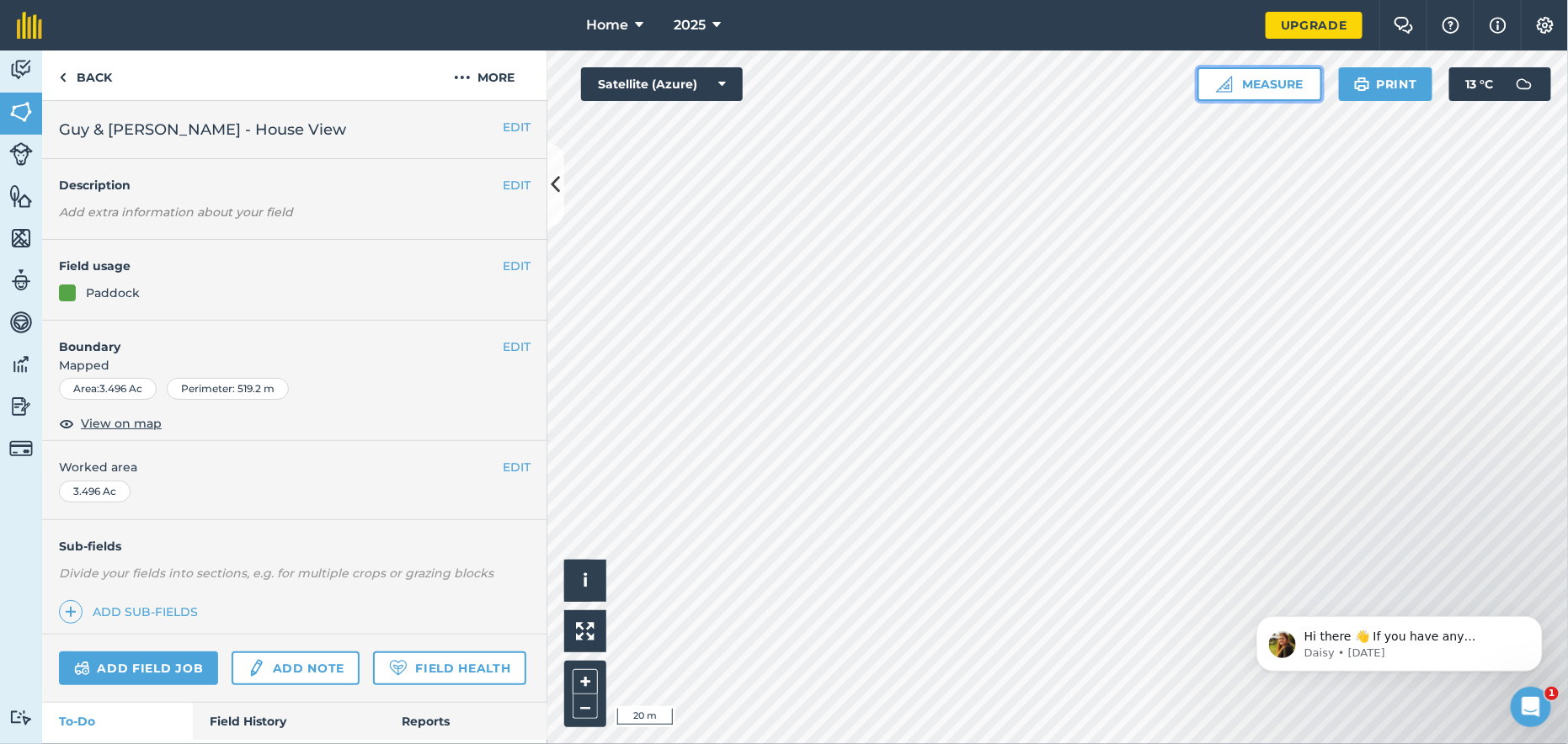
click at [1258, 81] on button "Measure" at bounding box center [1259, 84] width 125 height 34
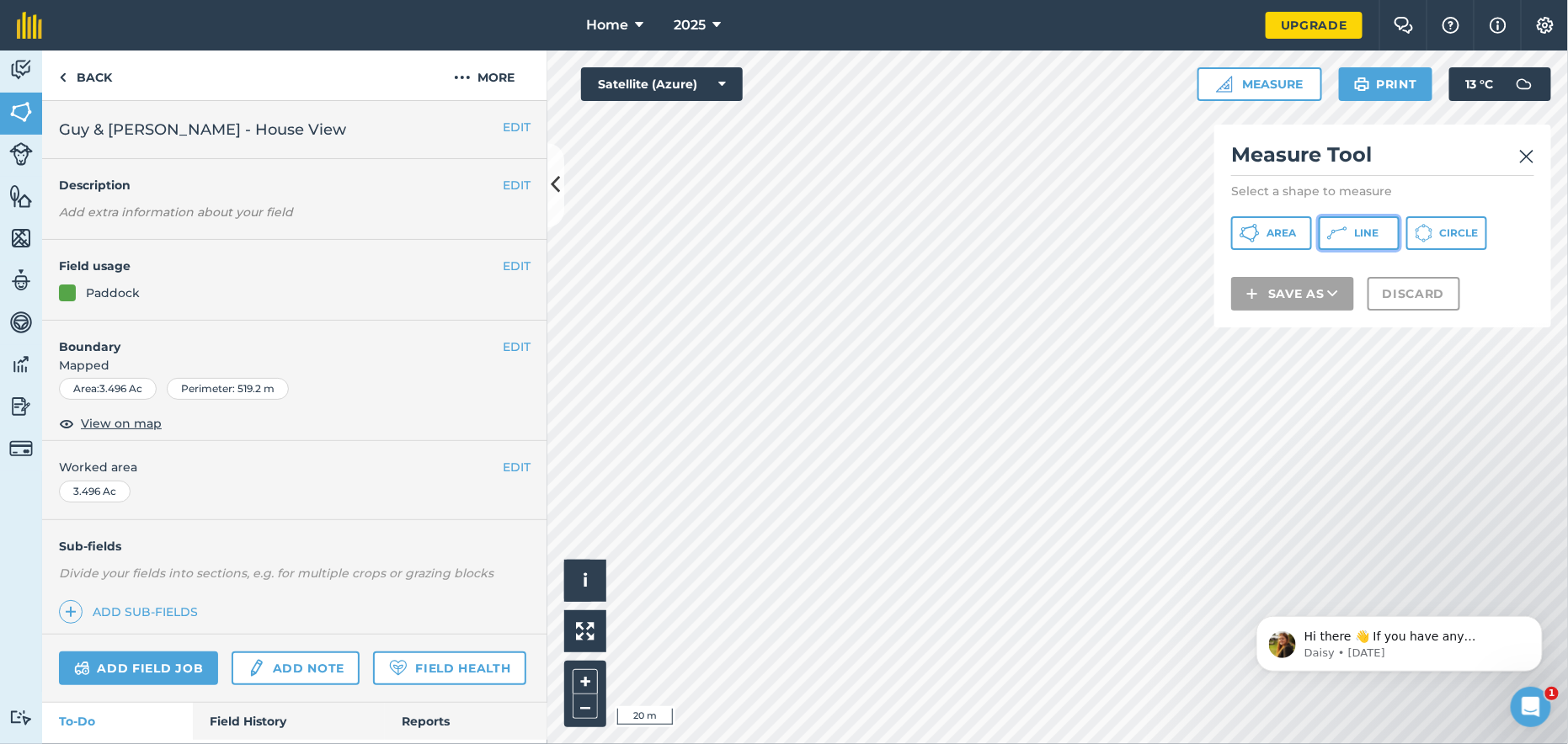
click at [1348, 234] on button "Line" at bounding box center [1358, 234] width 80 height 34
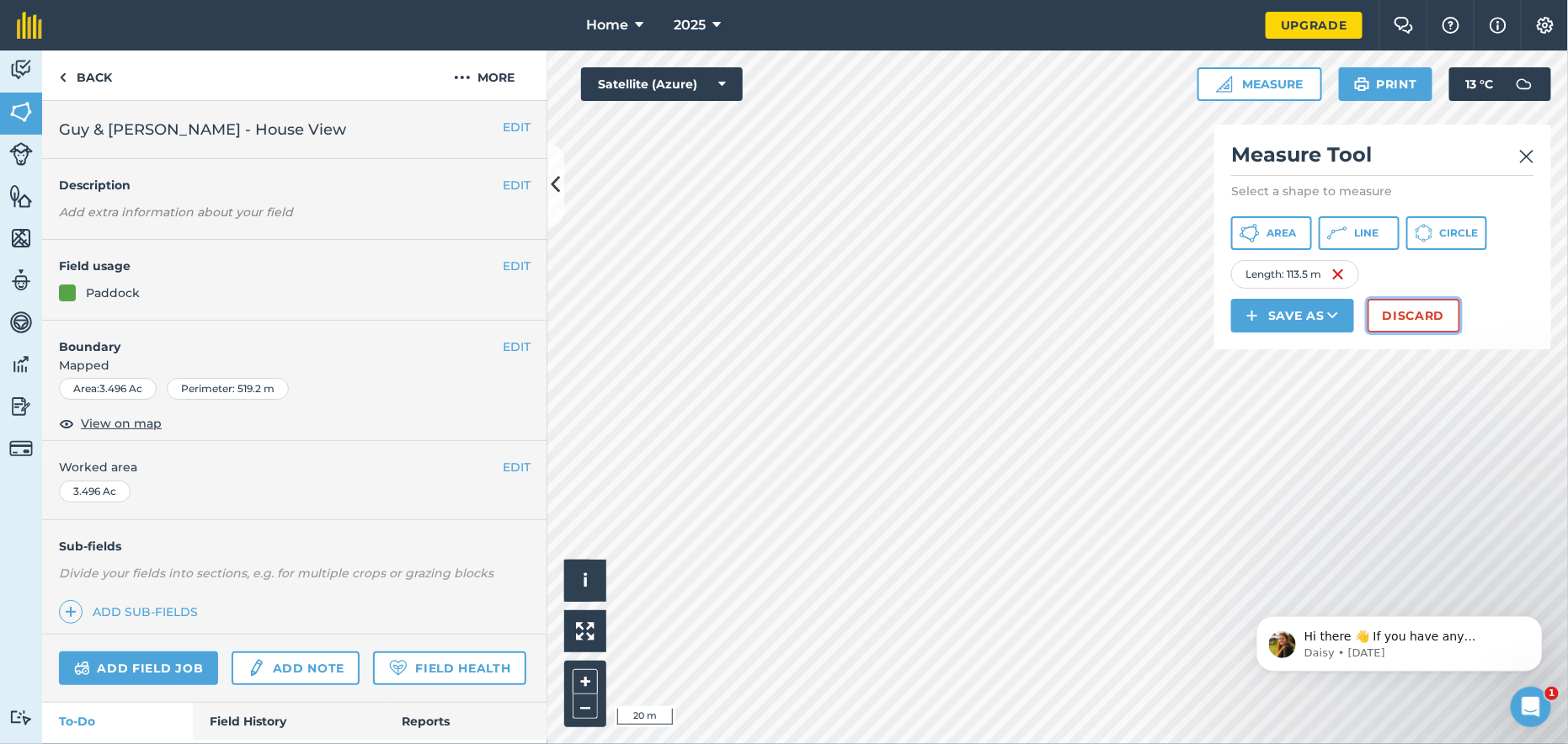
click at [1392, 313] on button "Discard" at bounding box center [1414, 316] width 93 height 34
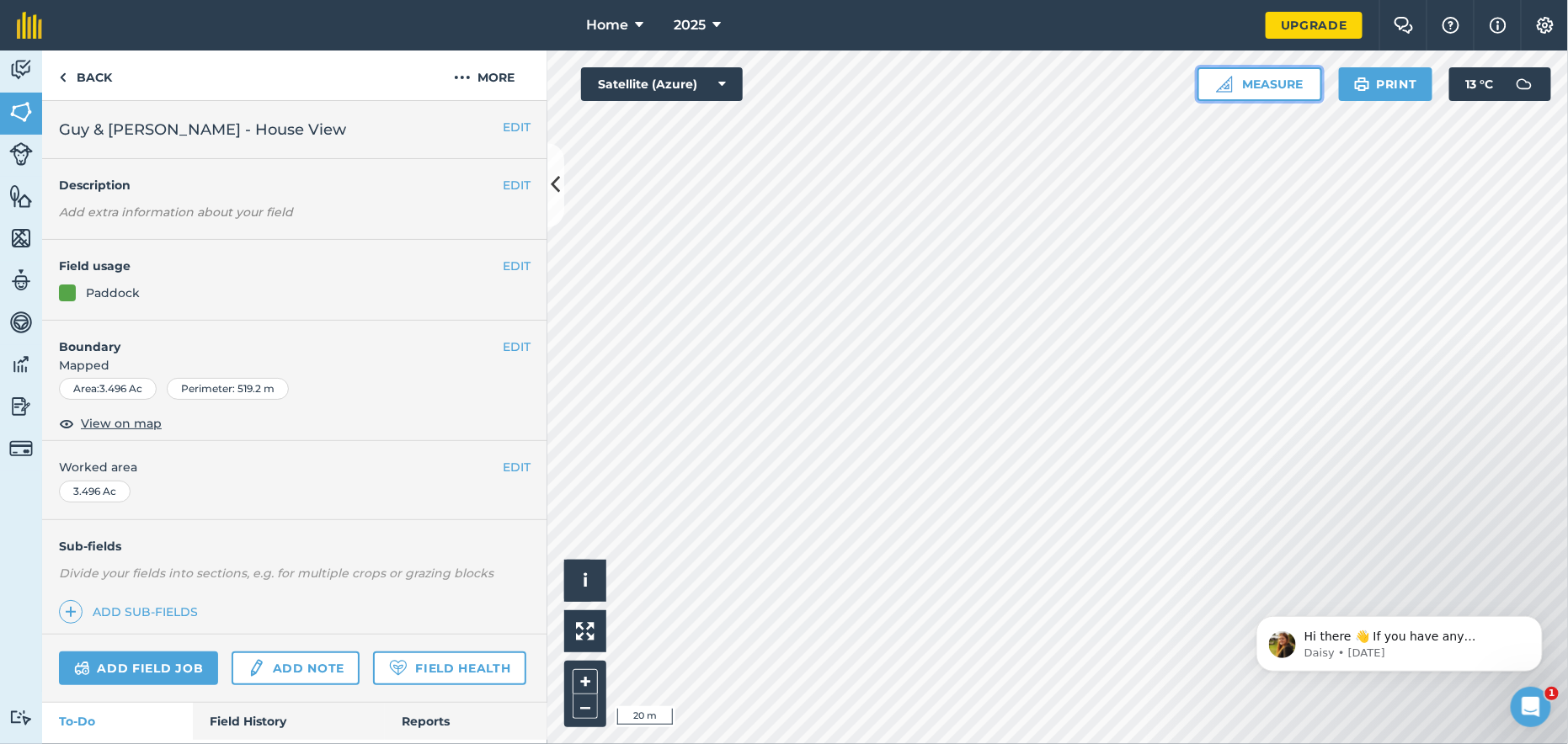
click at [1262, 91] on button "Measure" at bounding box center [1259, 84] width 125 height 34
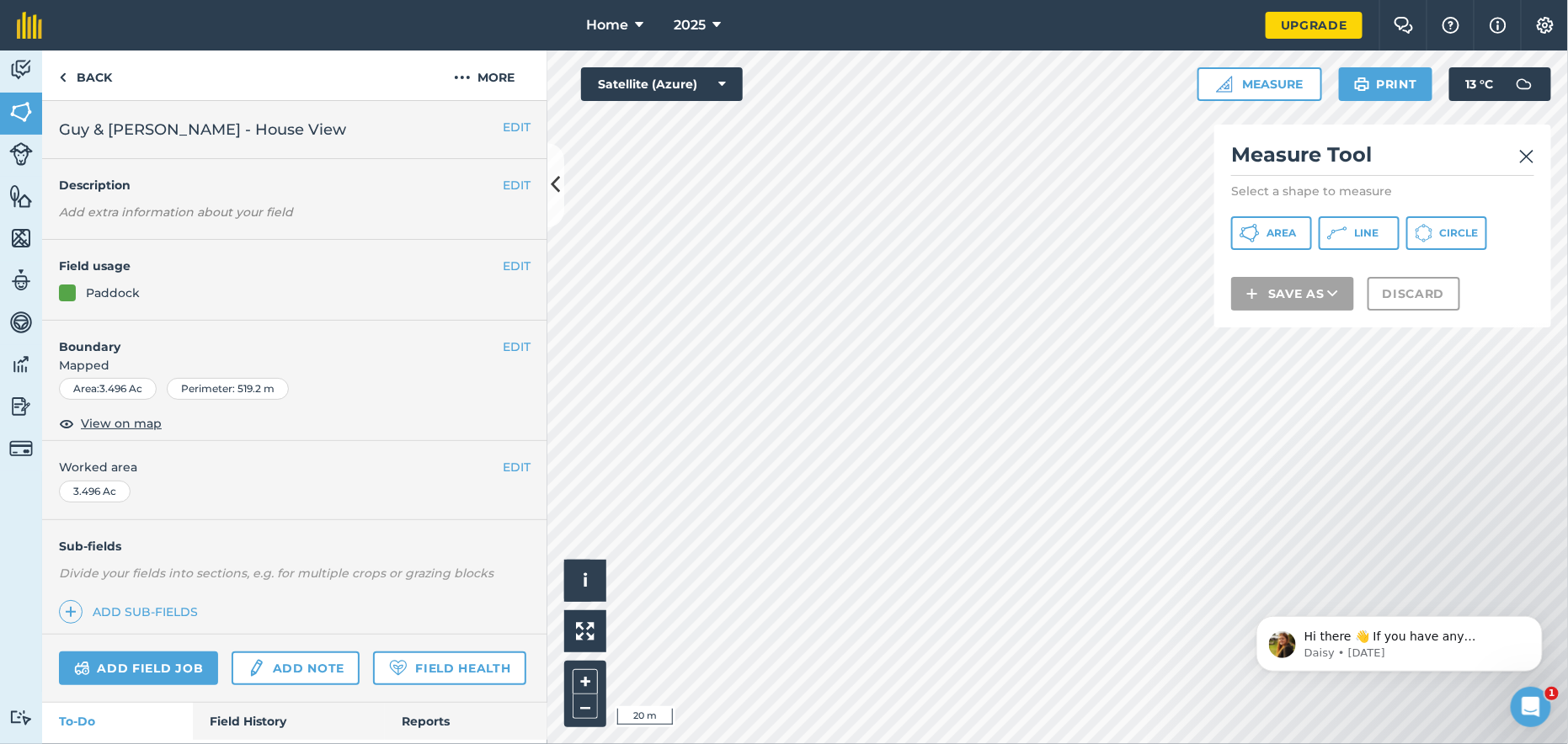
click at [1530, 157] on img at bounding box center [1526, 156] width 15 height 20
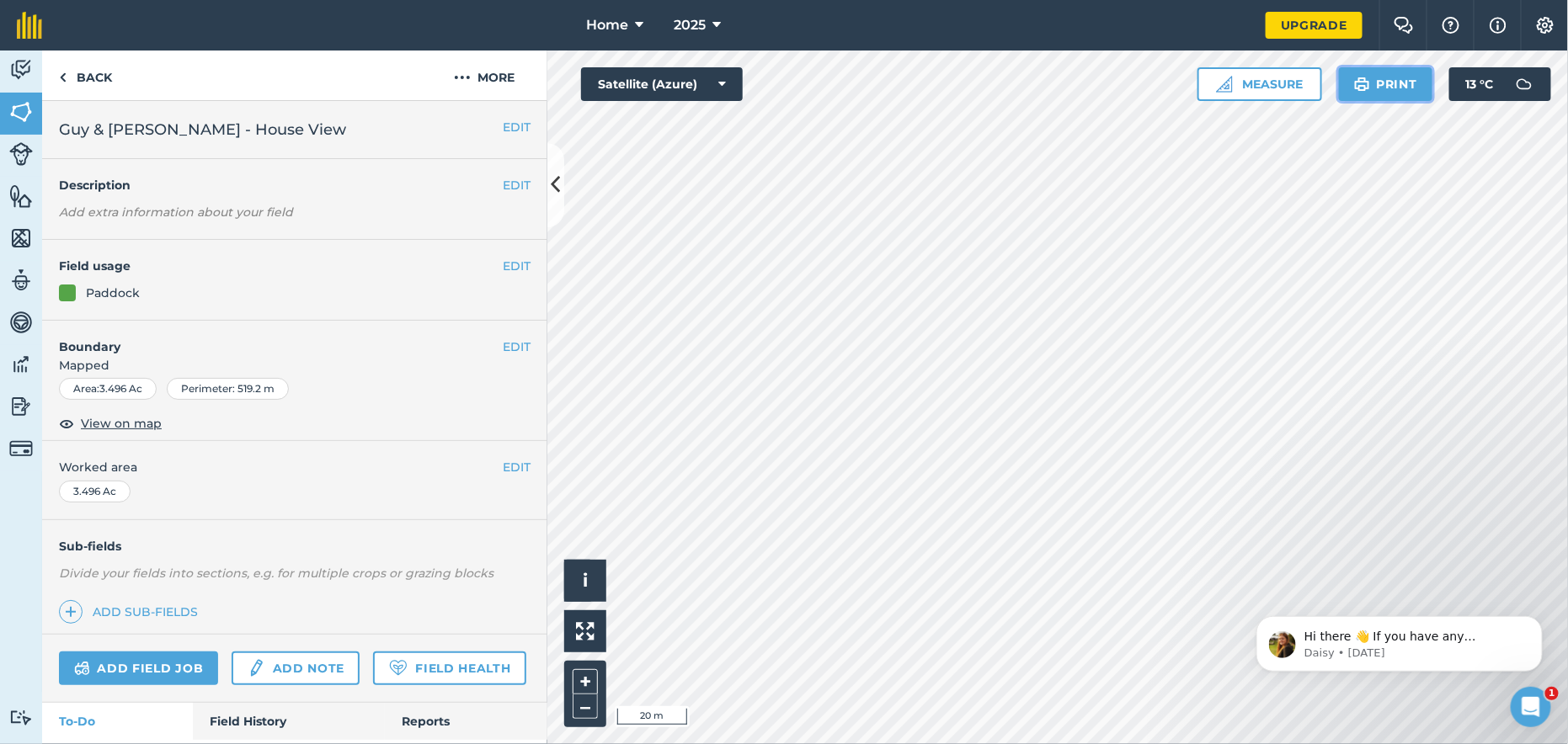
click at [1381, 71] on button "Print" at bounding box center [1386, 84] width 95 height 34
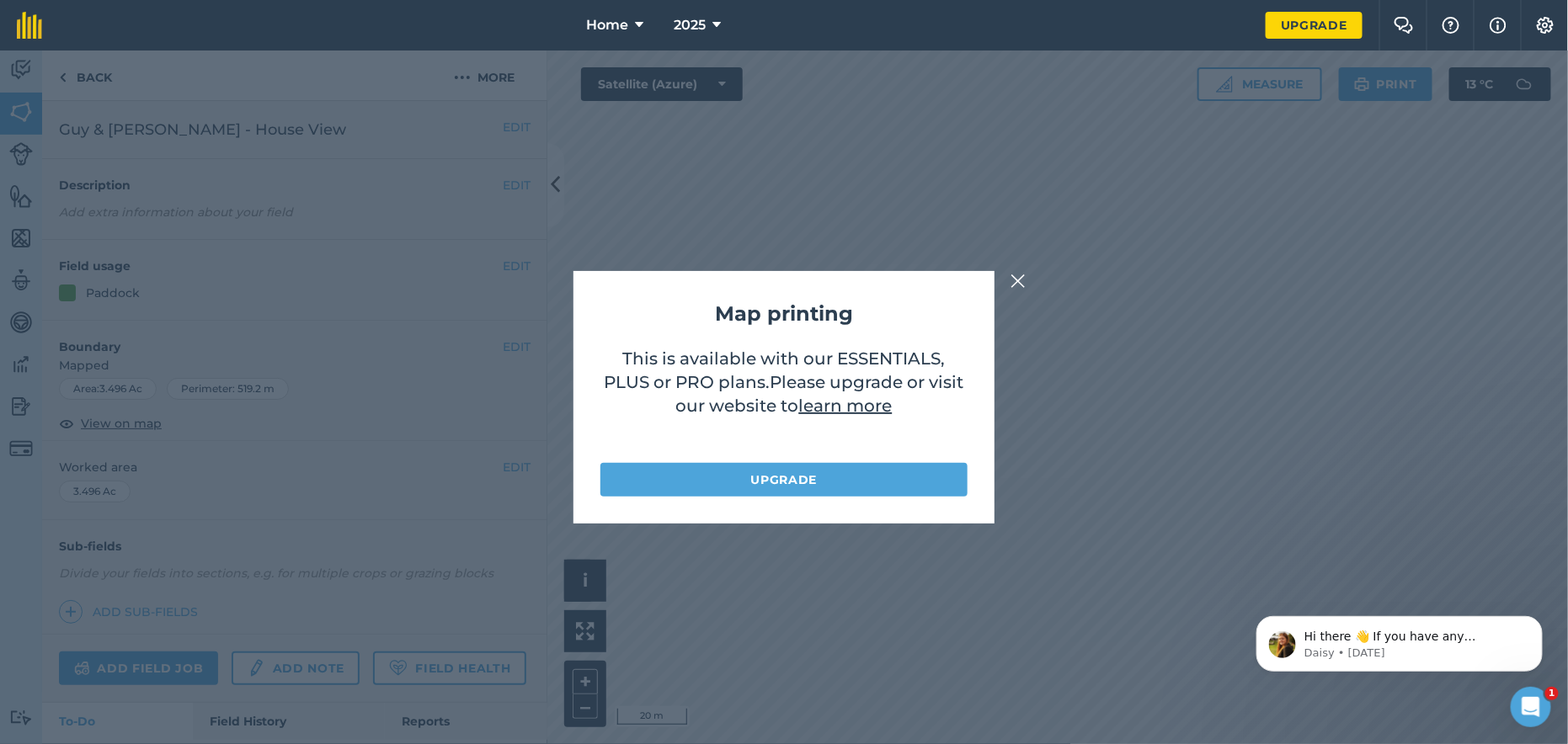
click at [1018, 283] on img at bounding box center [1018, 280] width 15 height 20
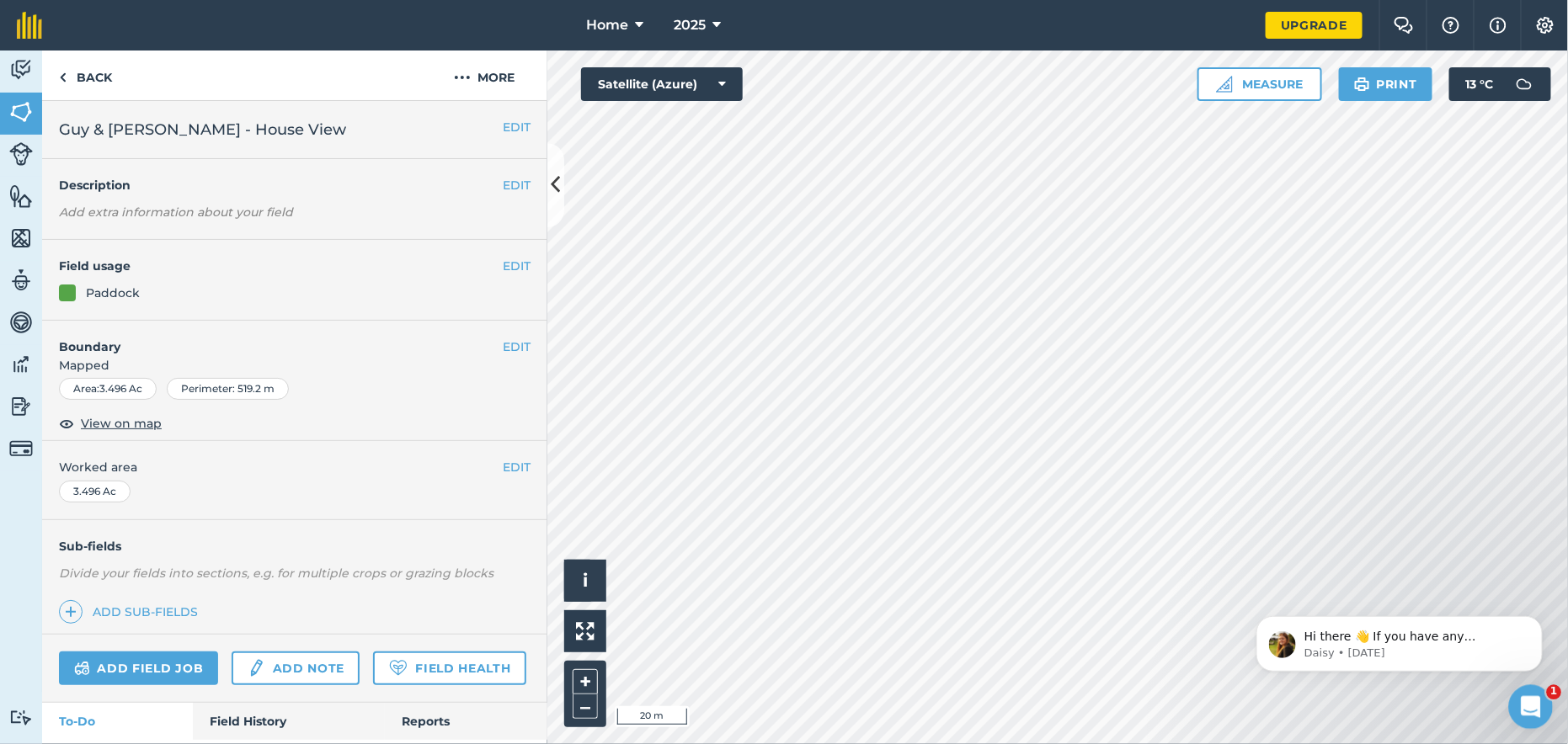
click at [1537, 699] on icon "Open Intercom Messenger" at bounding box center [1528, 704] width 27 height 27
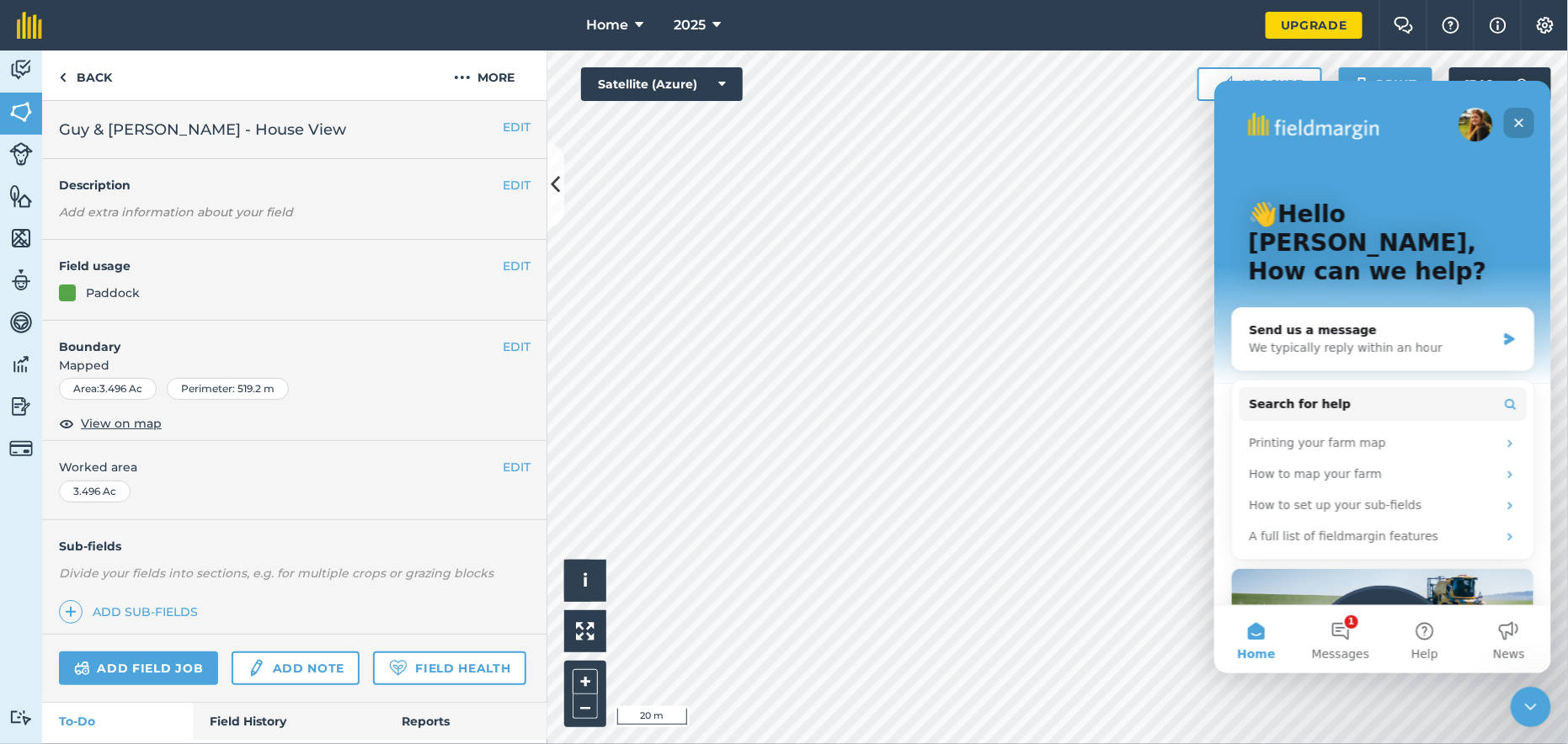
click at [1516, 123] on icon "Close" at bounding box center [1519, 122] width 9 height 9
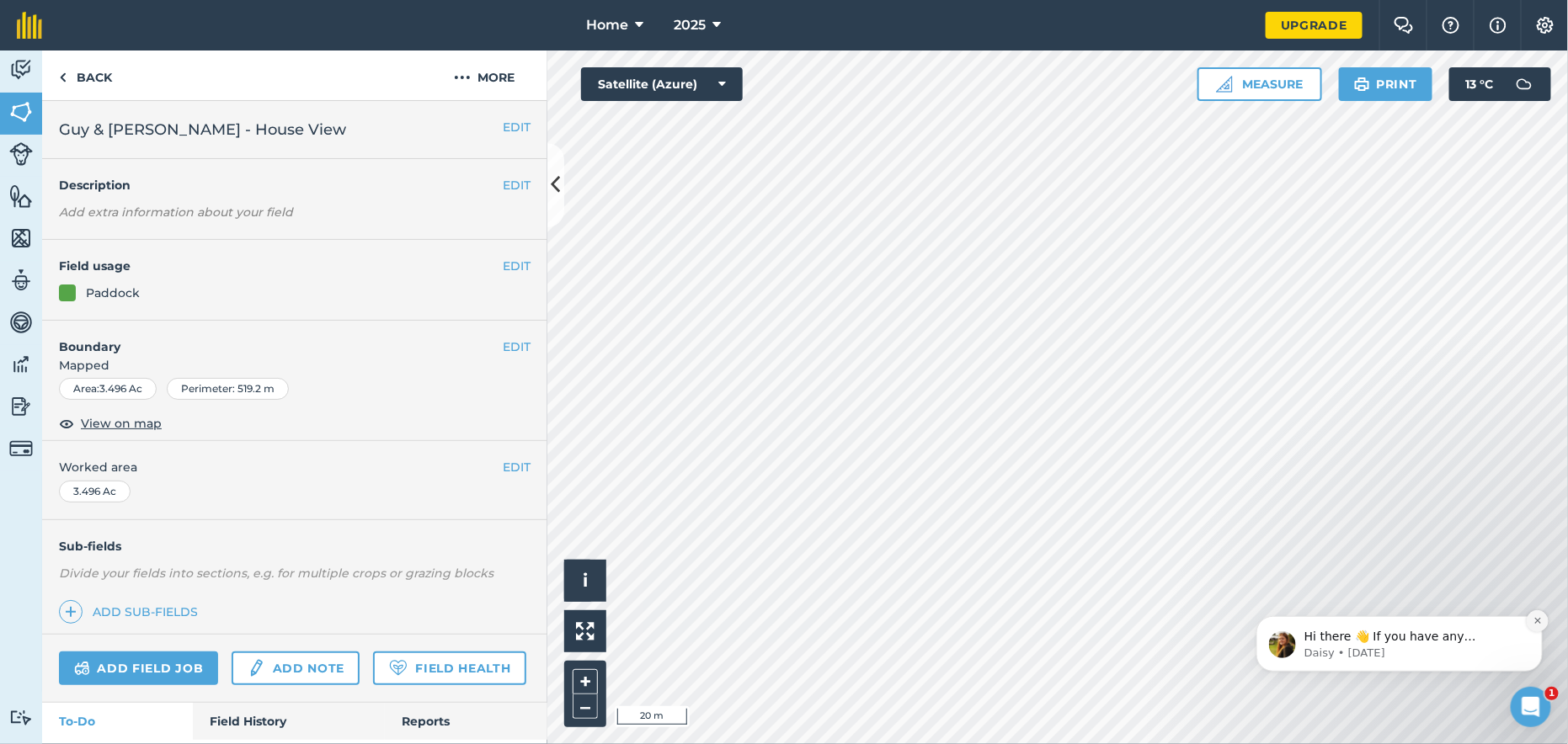
click at [1535, 618] on icon "Dismiss notification" at bounding box center [1536, 620] width 6 height 6
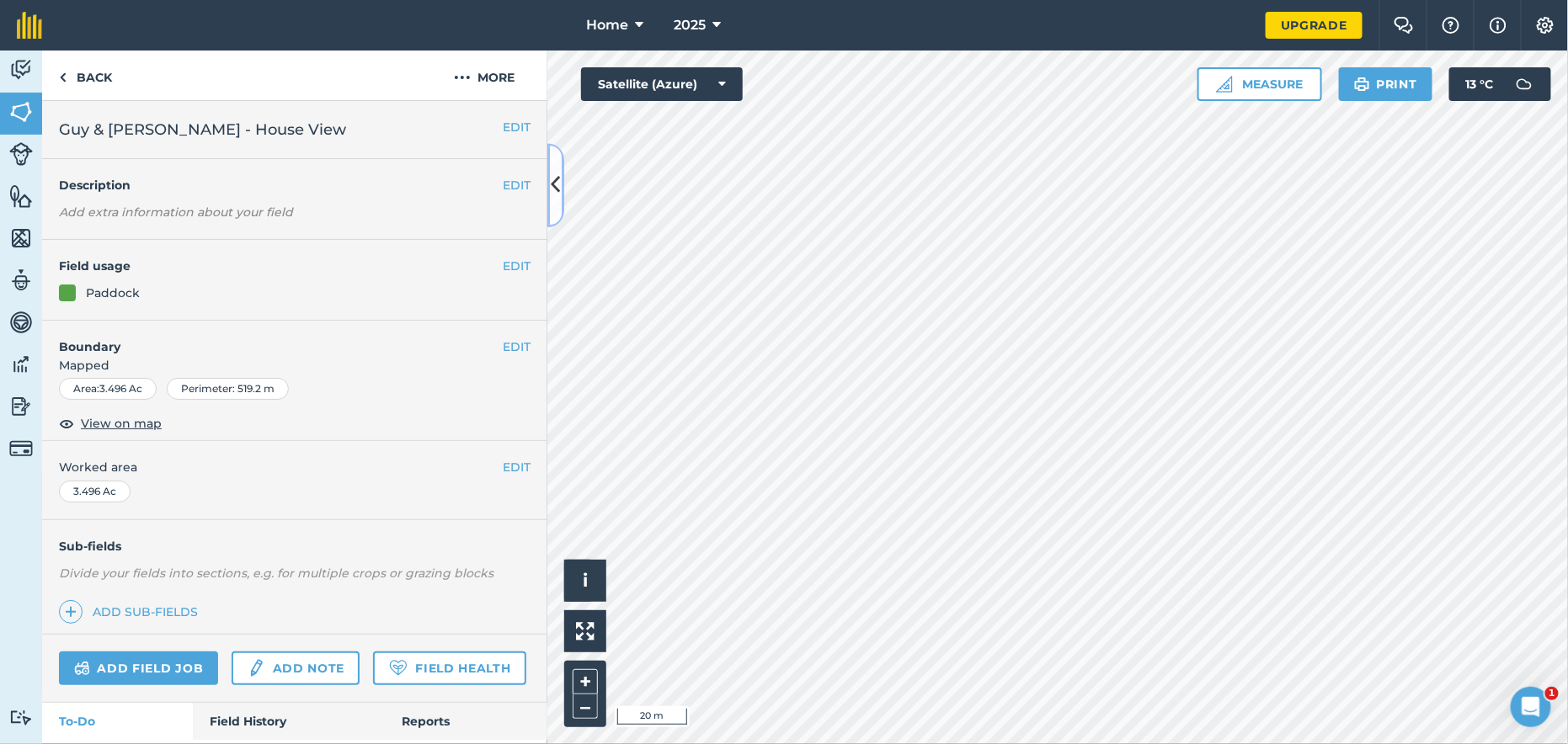
click at [561, 195] on button at bounding box center [556, 185] width 17 height 84
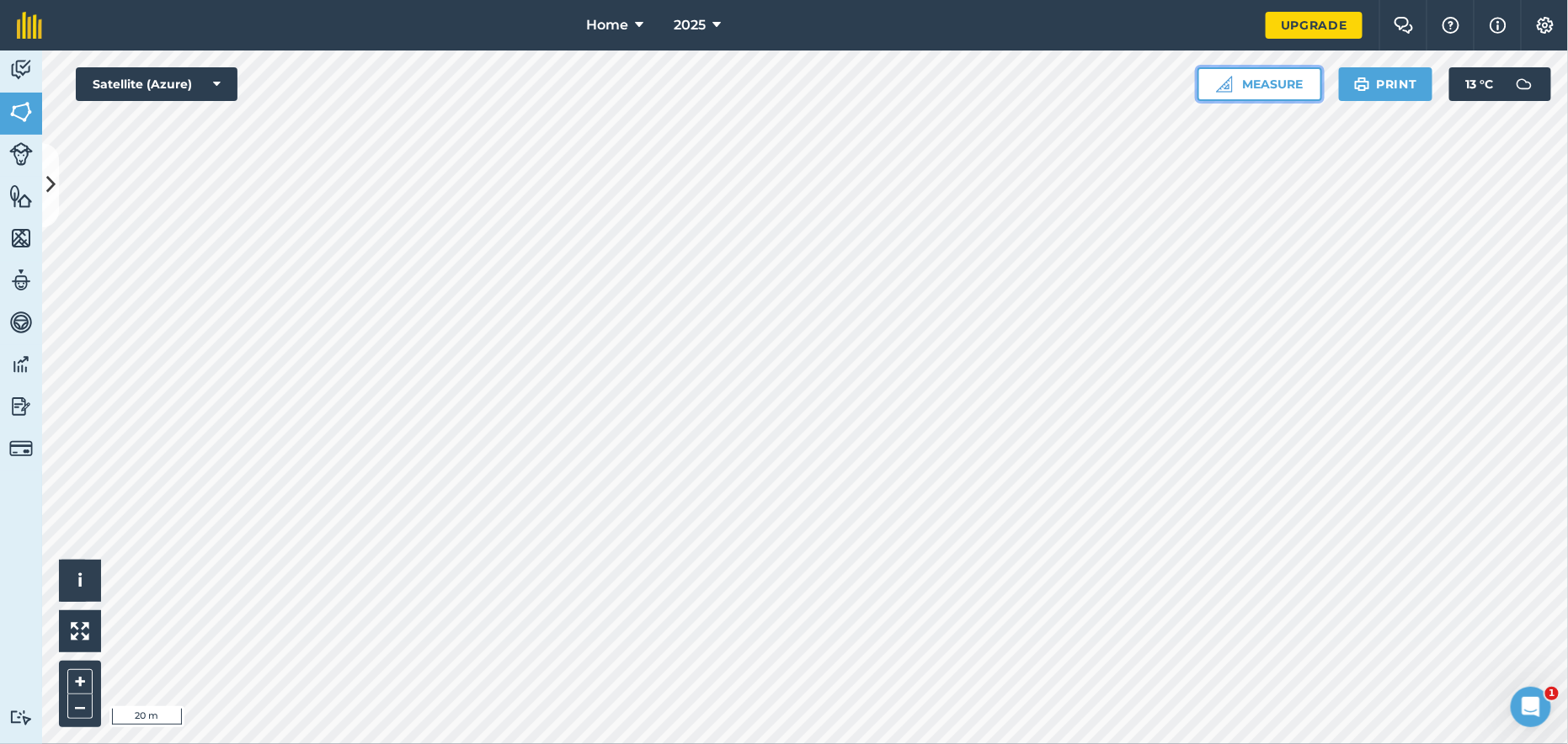
click at [1271, 93] on button "Measure" at bounding box center [1259, 84] width 125 height 34
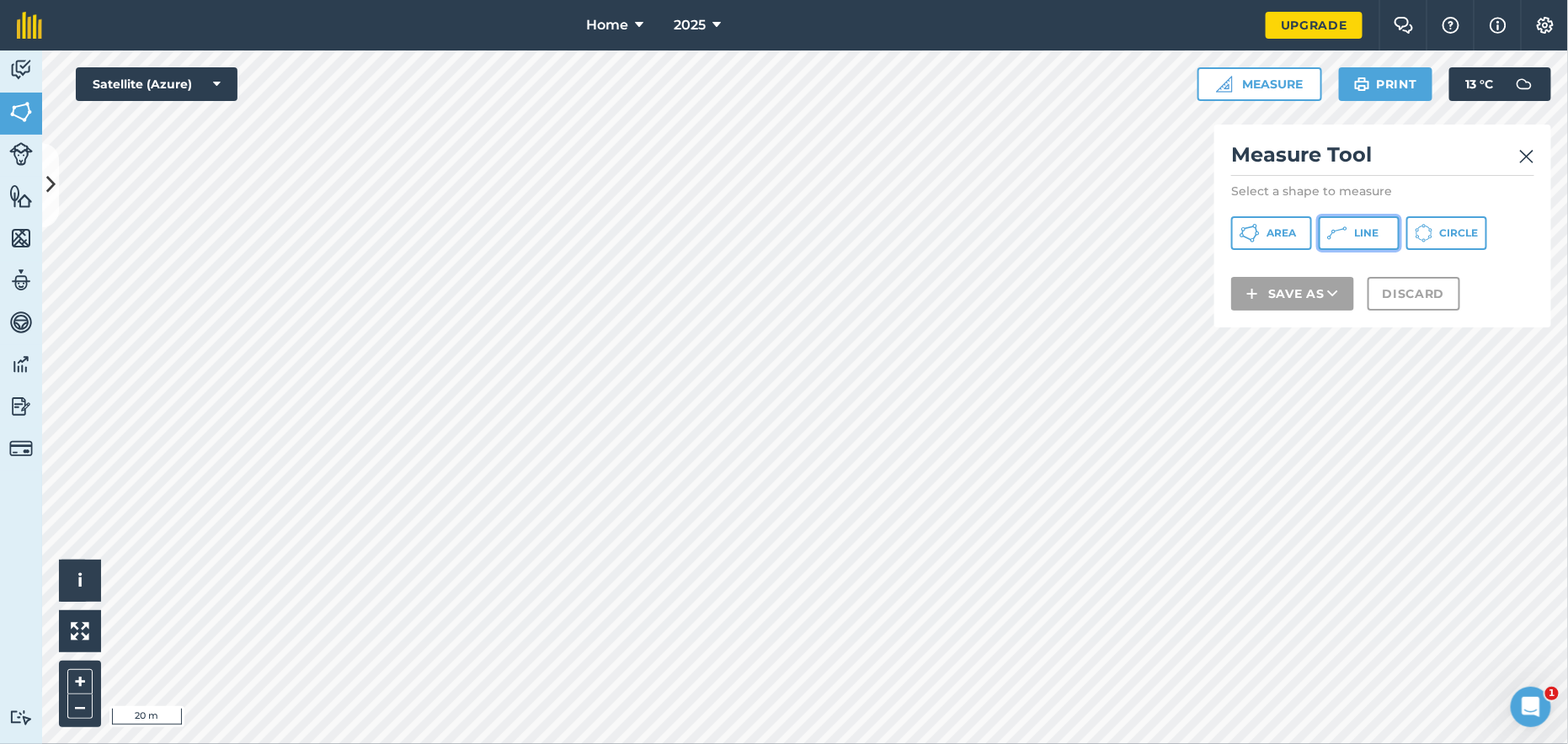
click at [1363, 239] on button "Line" at bounding box center [1358, 234] width 80 height 34
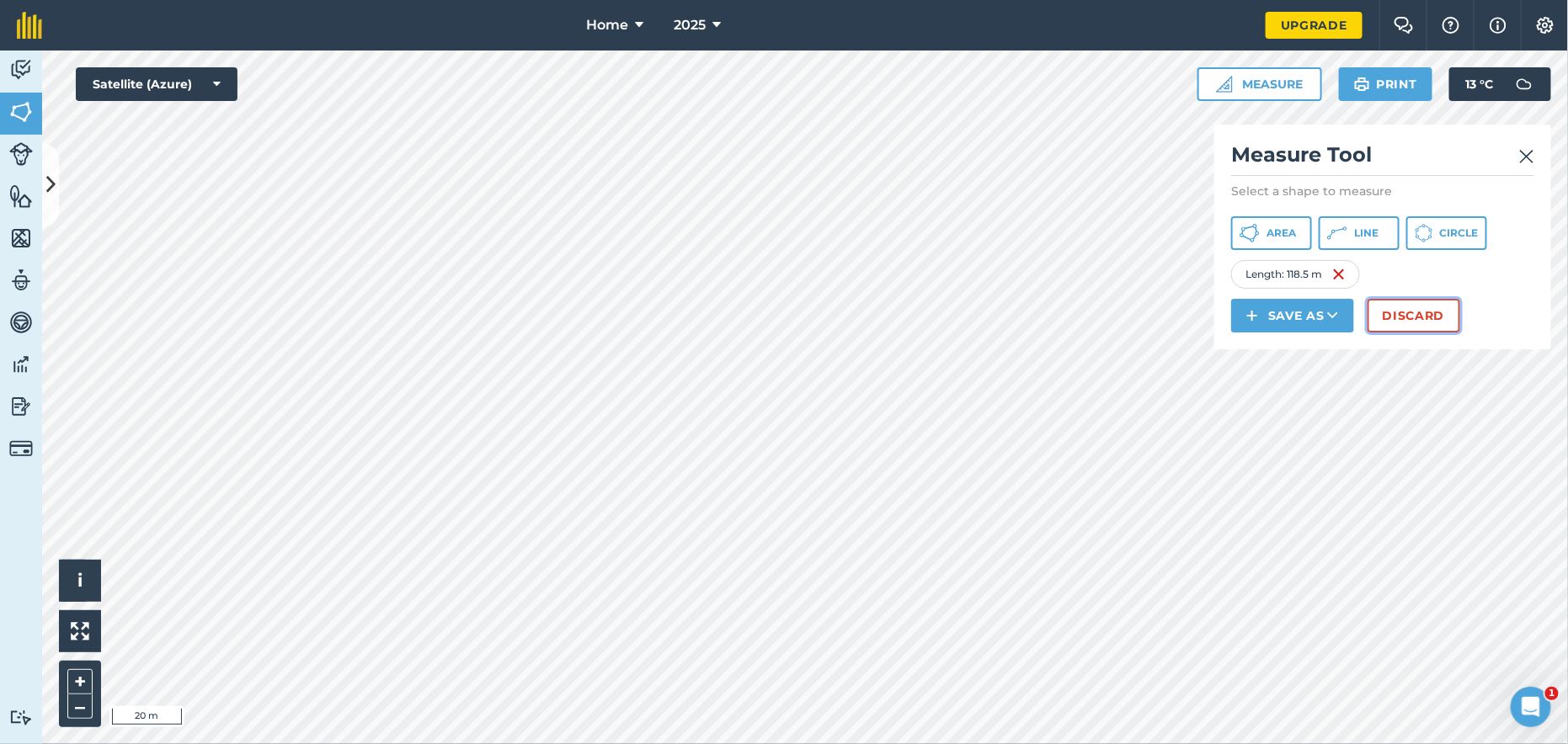
click at [1399, 314] on button "Discard" at bounding box center [1414, 316] width 93 height 34
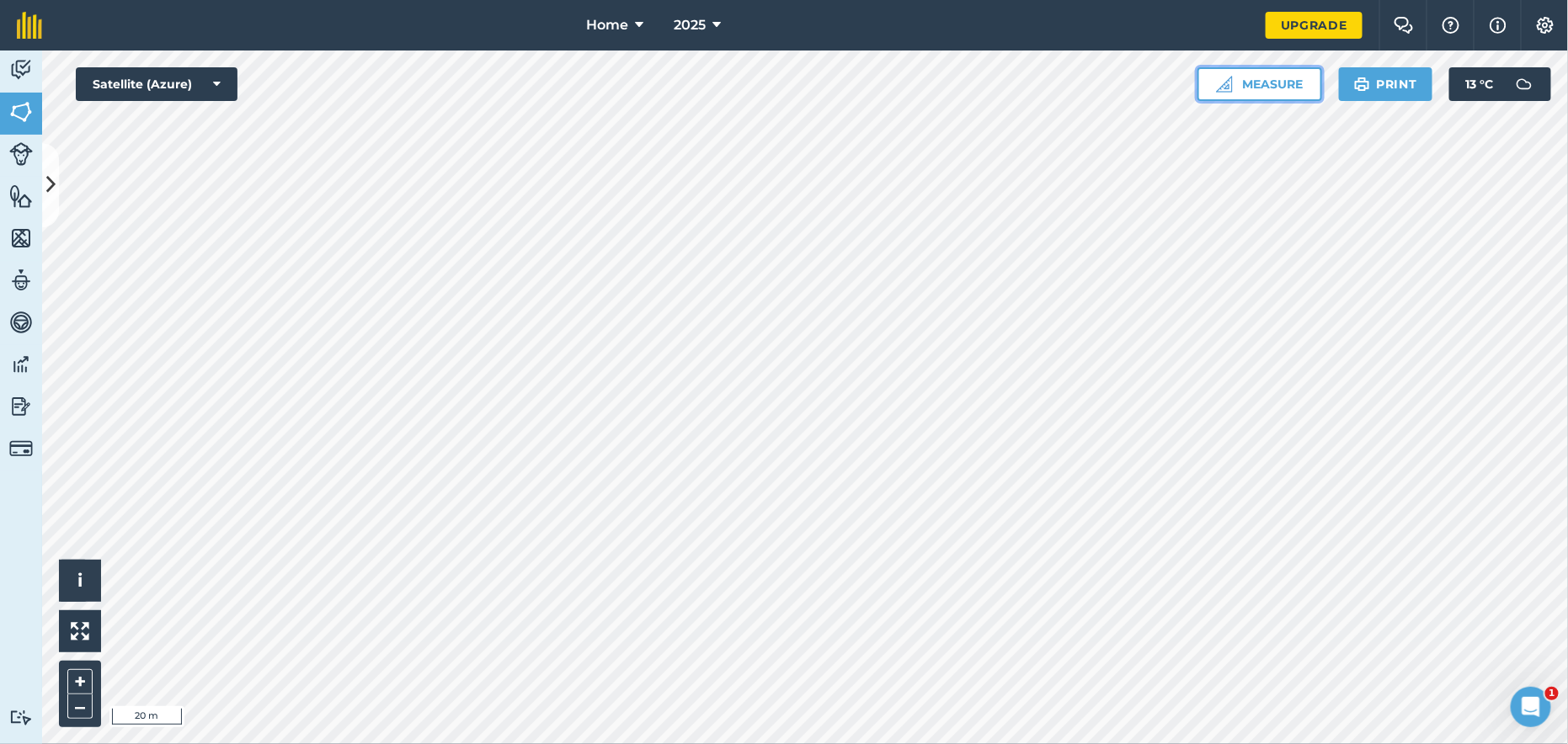
click at [1255, 82] on button "Measure" at bounding box center [1259, 84] width 125 height 34
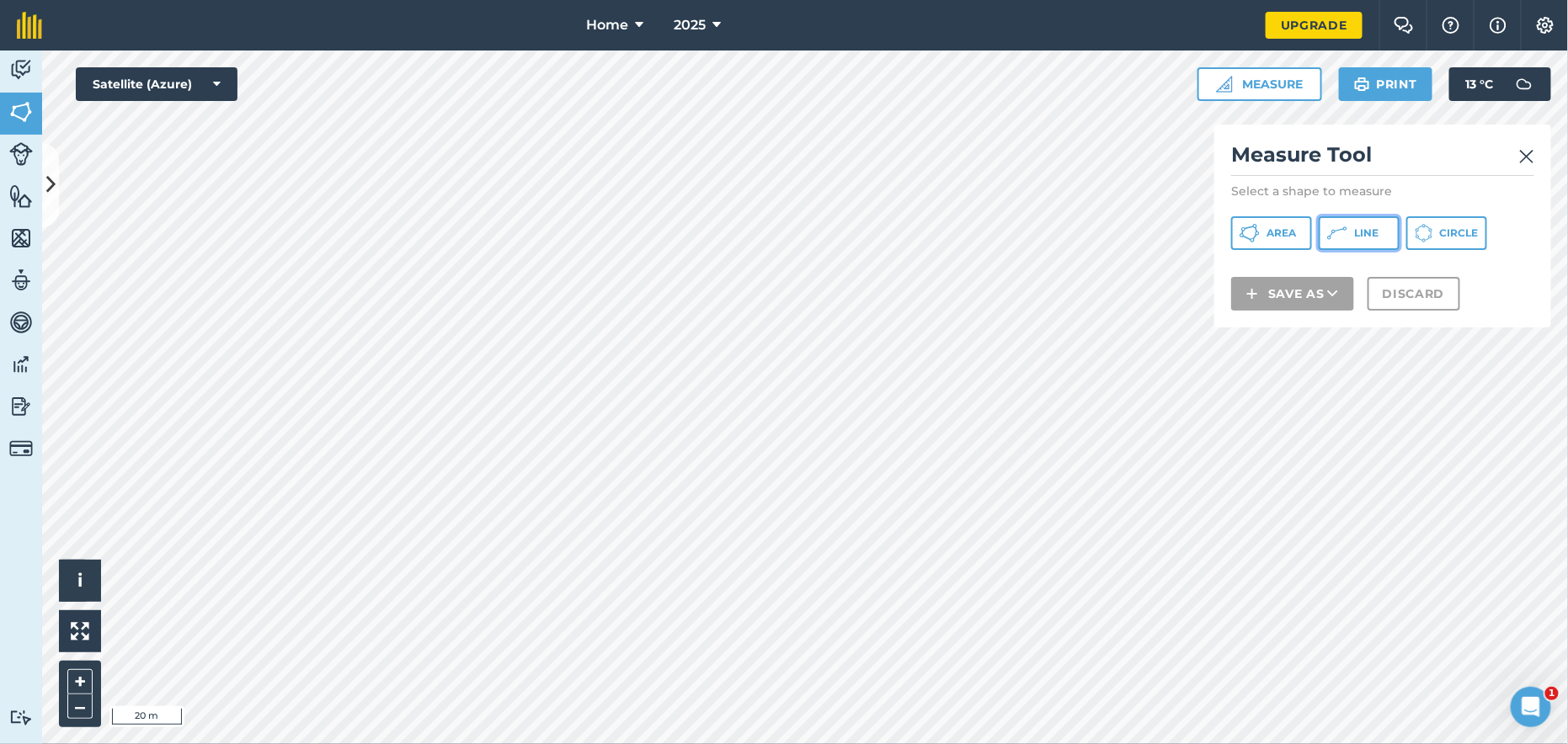
click at [1365, 230] on span "Line" at bounding box center [1366, 233] width 25 height 13
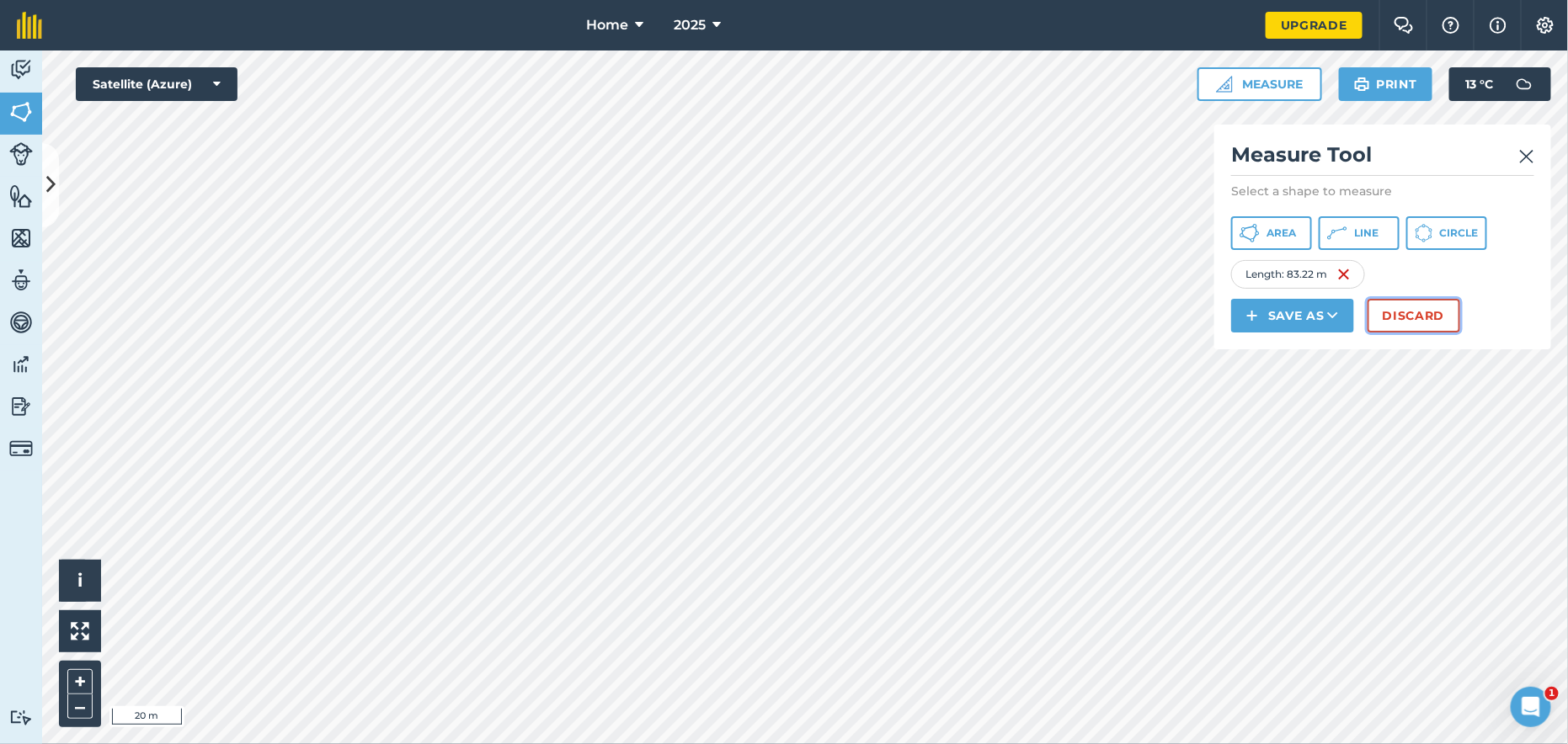
click at [1407, 305] on button "Discard" at bounding box center [1414, 316] width 93 height 34
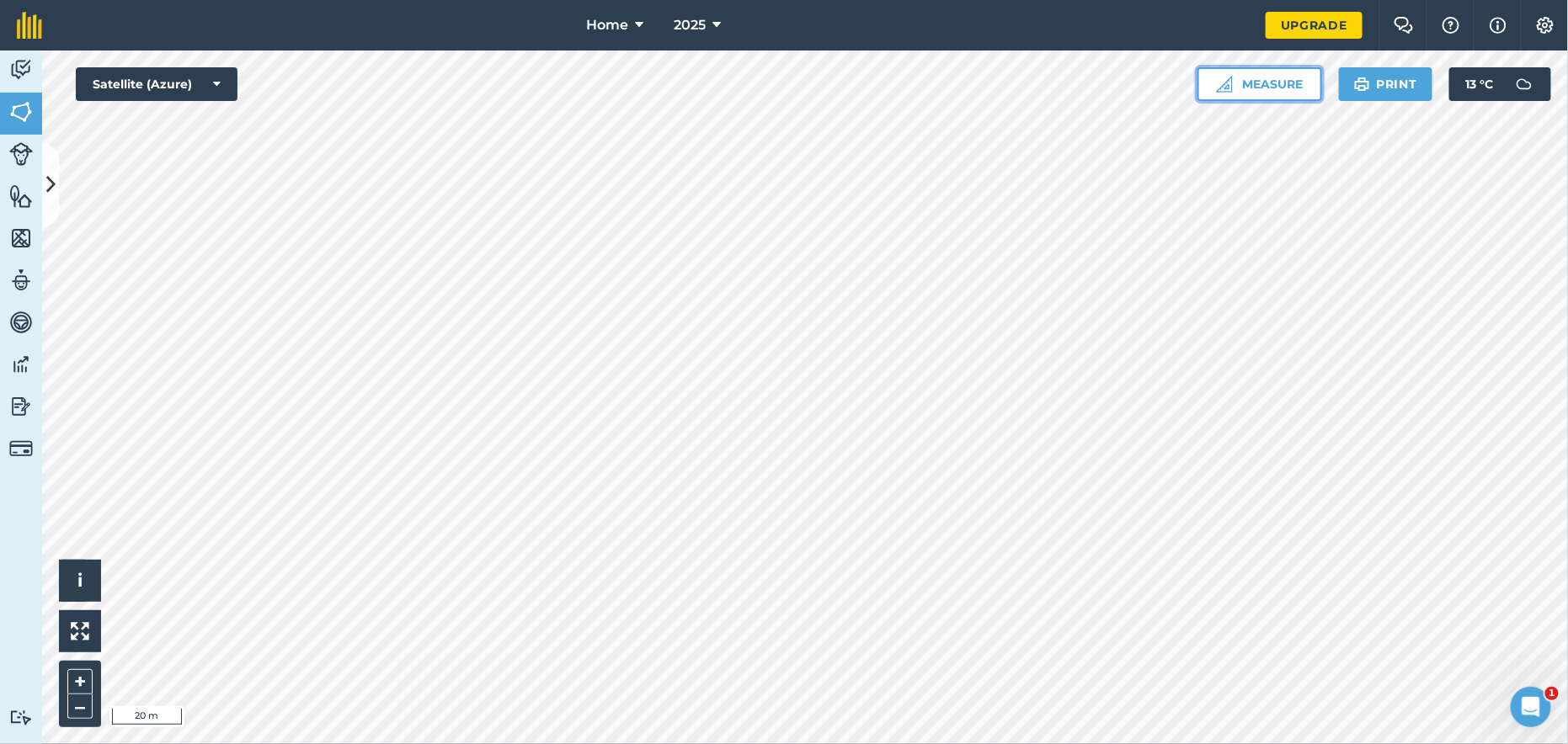
click at [1248, 86] on button "Measure" at bounding box center [1259, 84] width 125 height 34
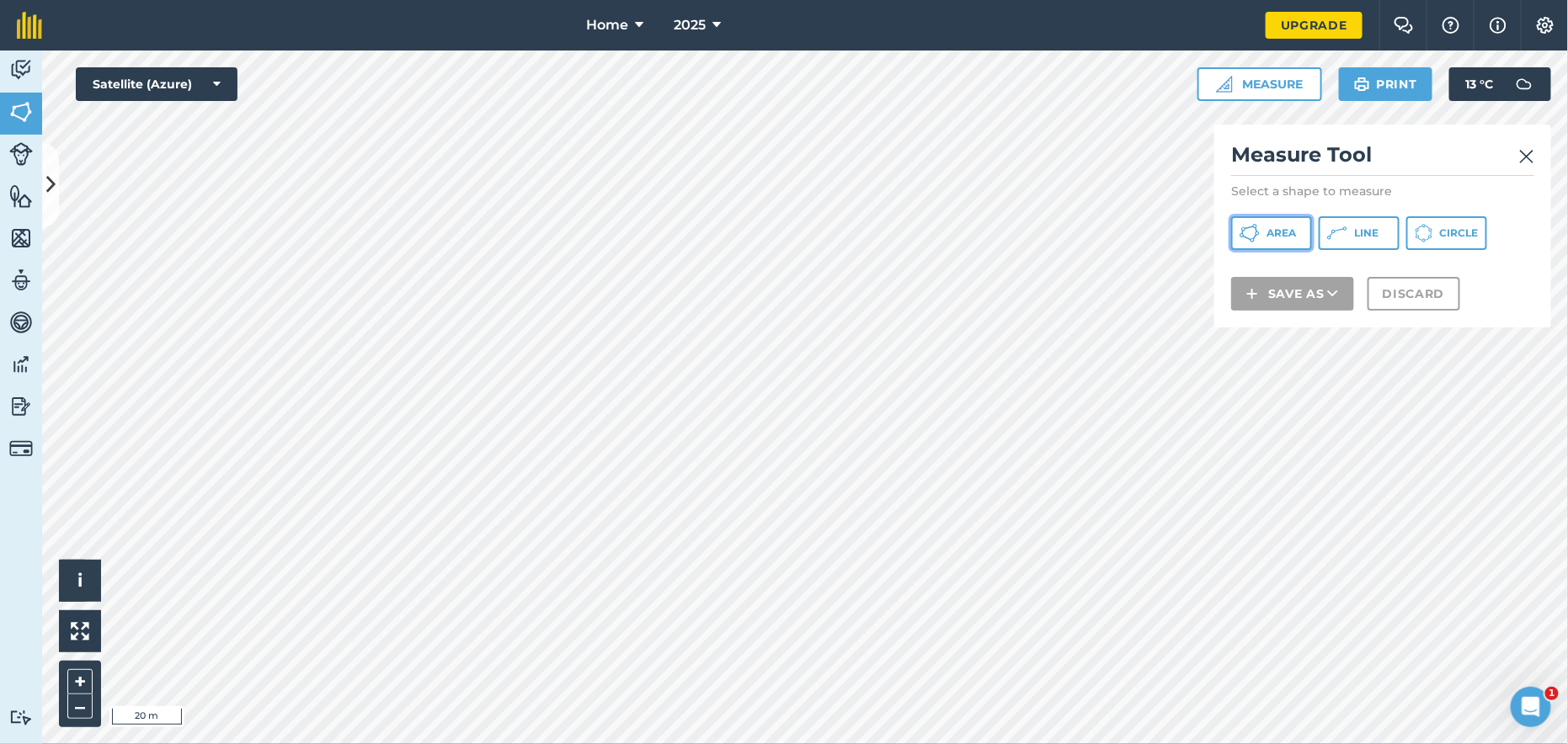
click at [1273, 230] on span "Area" at bounding box center [1280, 233] width 29 height 13
click at [1368, 229] on span "Line" at bounding box center [1366, 233] width 25 height 13
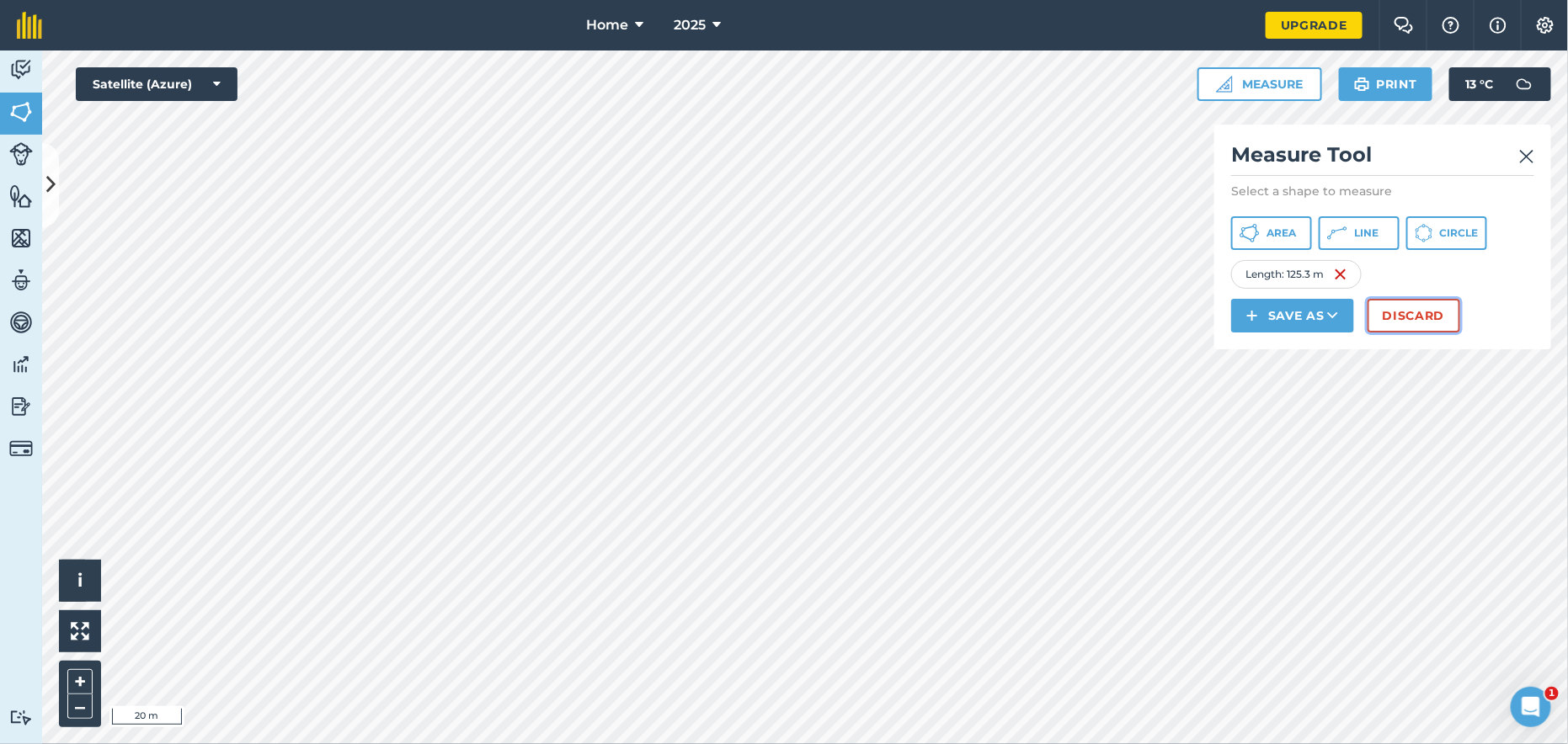
click at [1405, 311] on button "Discard" at bounding box center [1414, 316] width 93 height 34
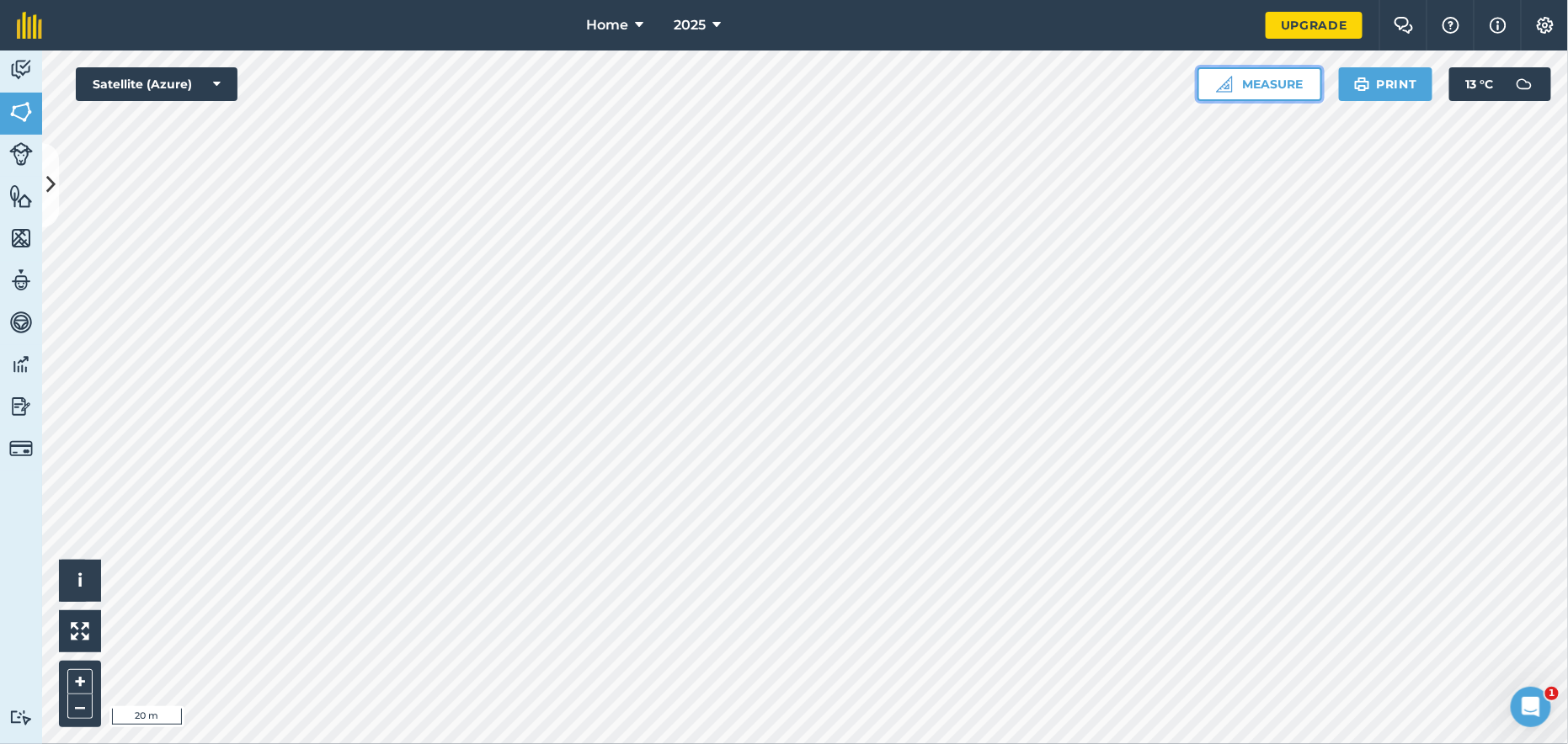
click at [1263, 88] on button "Measure" at bounding box center [1259, 84] width 125 height 34
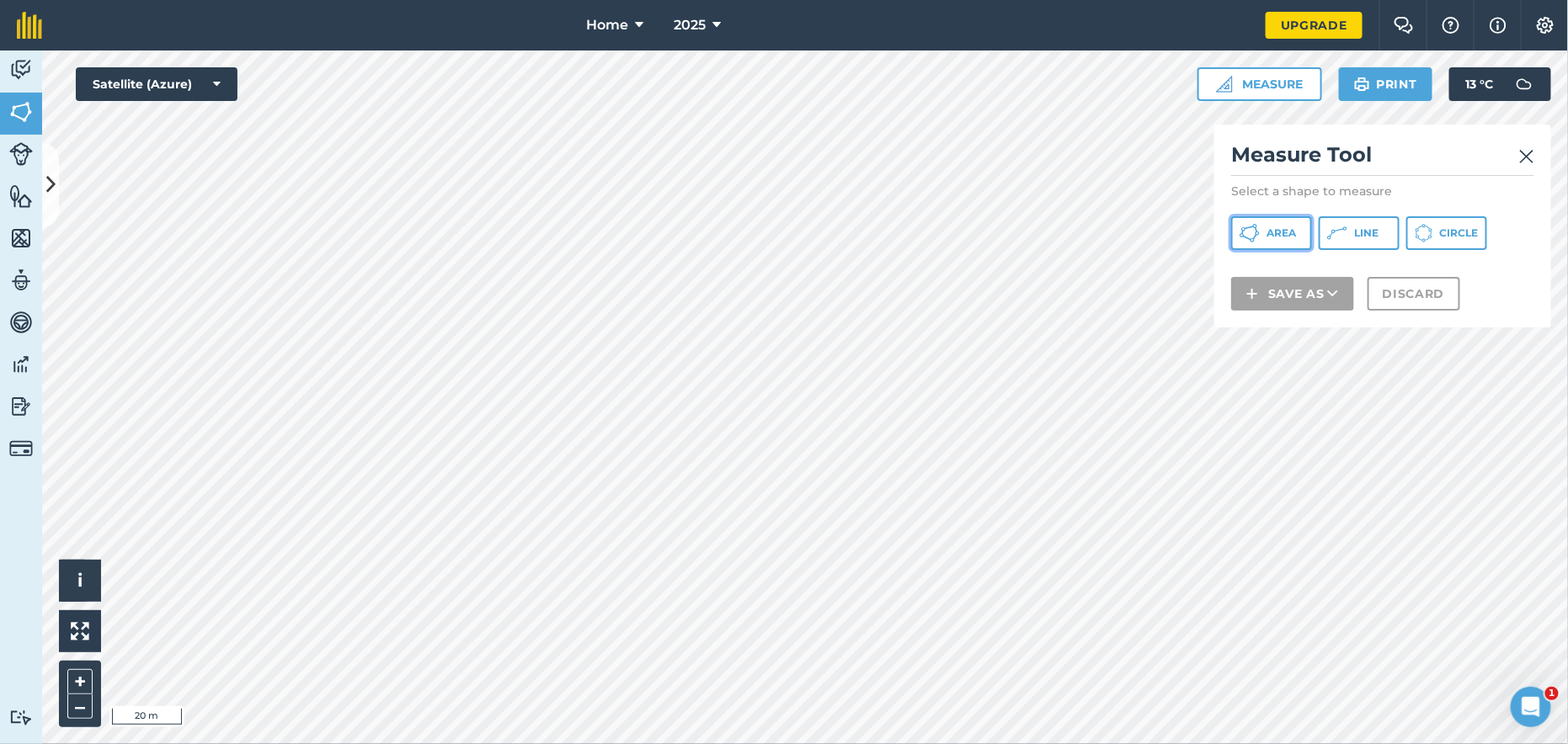
click at [1285, 234] on span "Area" at bounding box center [1280, 233] width 29 height 13
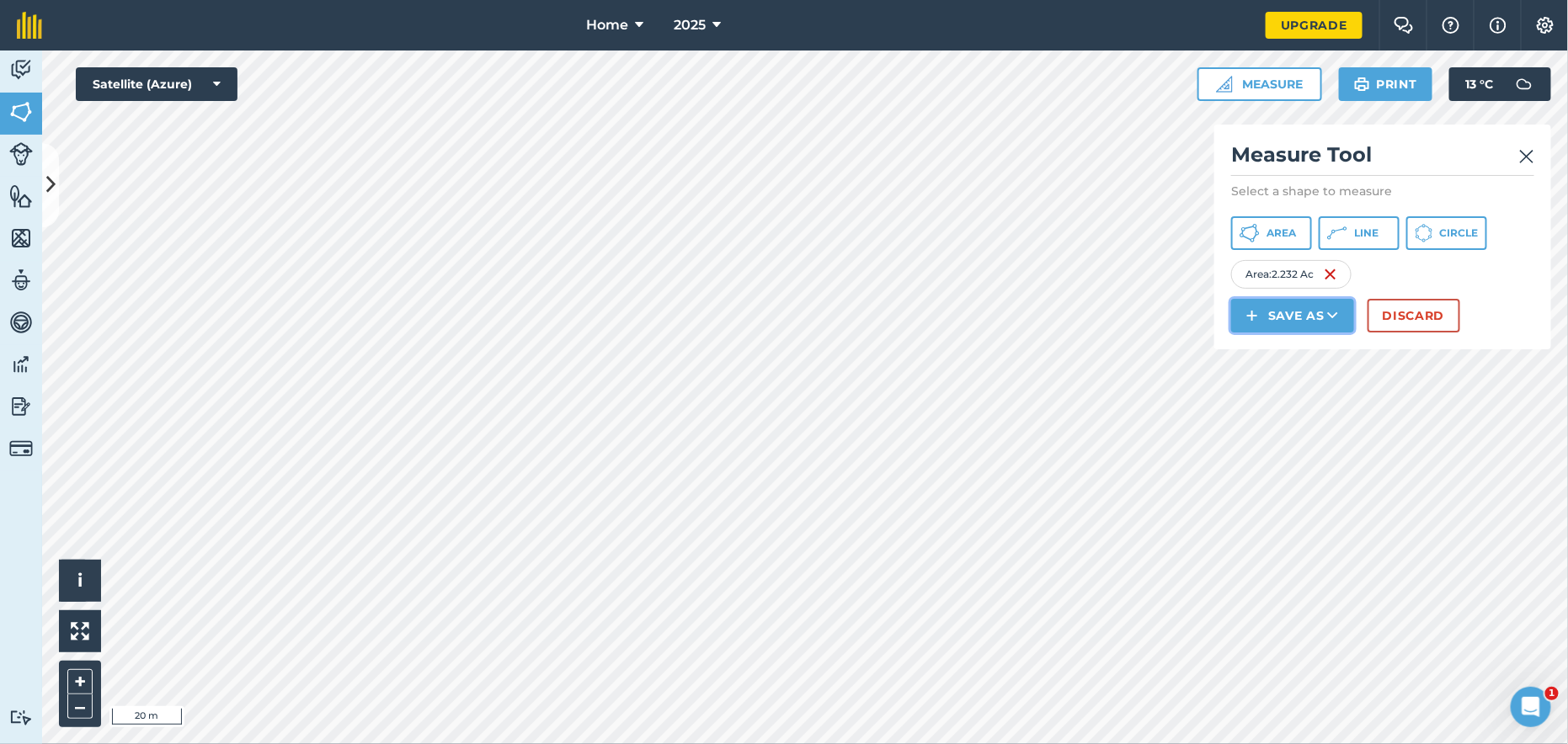
click at [1297, 316] on button "Save as" at bounding box center [1292, 316] width 123 height 34
click at [1285, 429] on link "Note" at bounding box center [1292, 429] width 117 height 37
